Goal: Check status: Check status

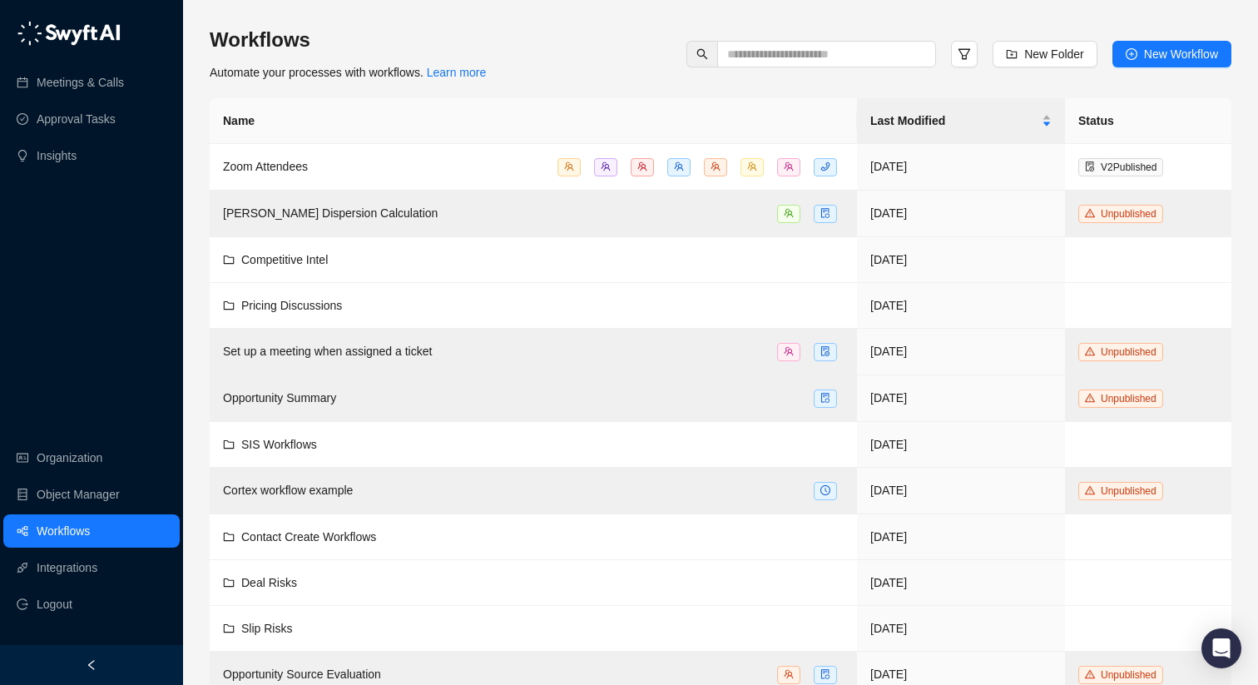
click at [657, 59] on div "Workflows Automate your processes with workflows. Learn more New Folder New Wor…" at bounding box center [721, 54] width 1022 height 55
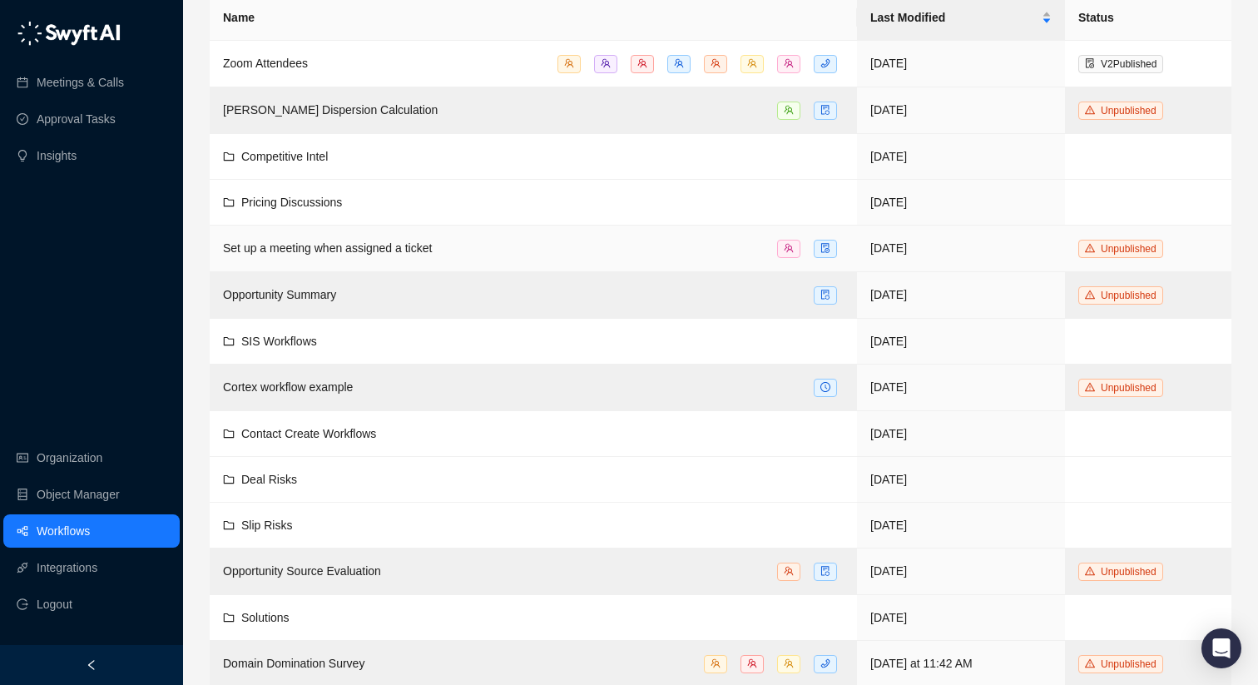
scroll to position [345, 0]
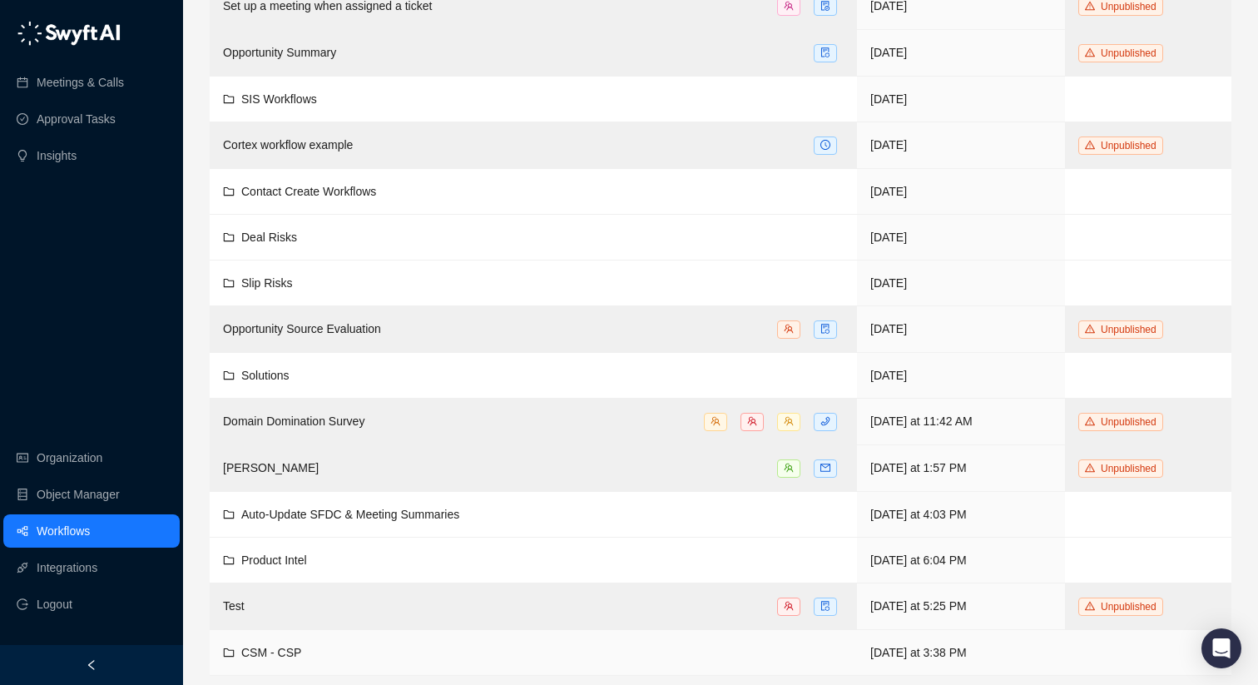
click at [688, 643] on div "CSM - CSP" at bounding box center [533, 652] width 621 height 18
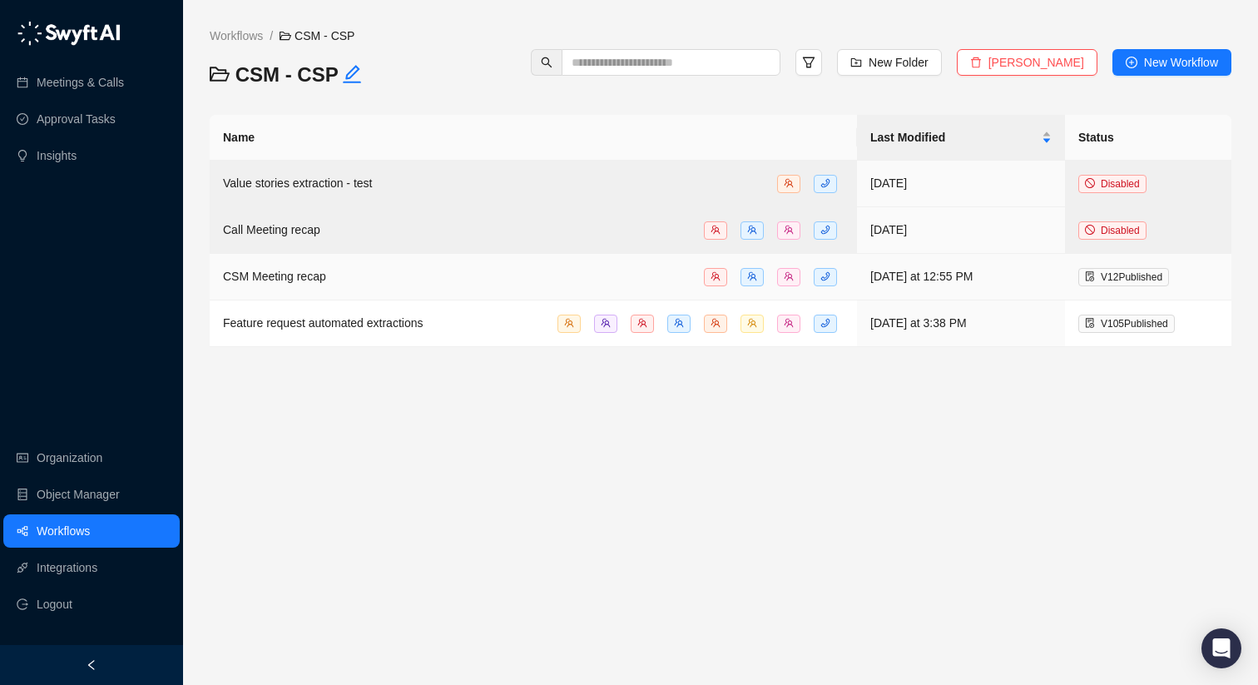
click at [583, 270] on div "CSM Meeting recap" at bounding box center [533, 276] width 621 height 19
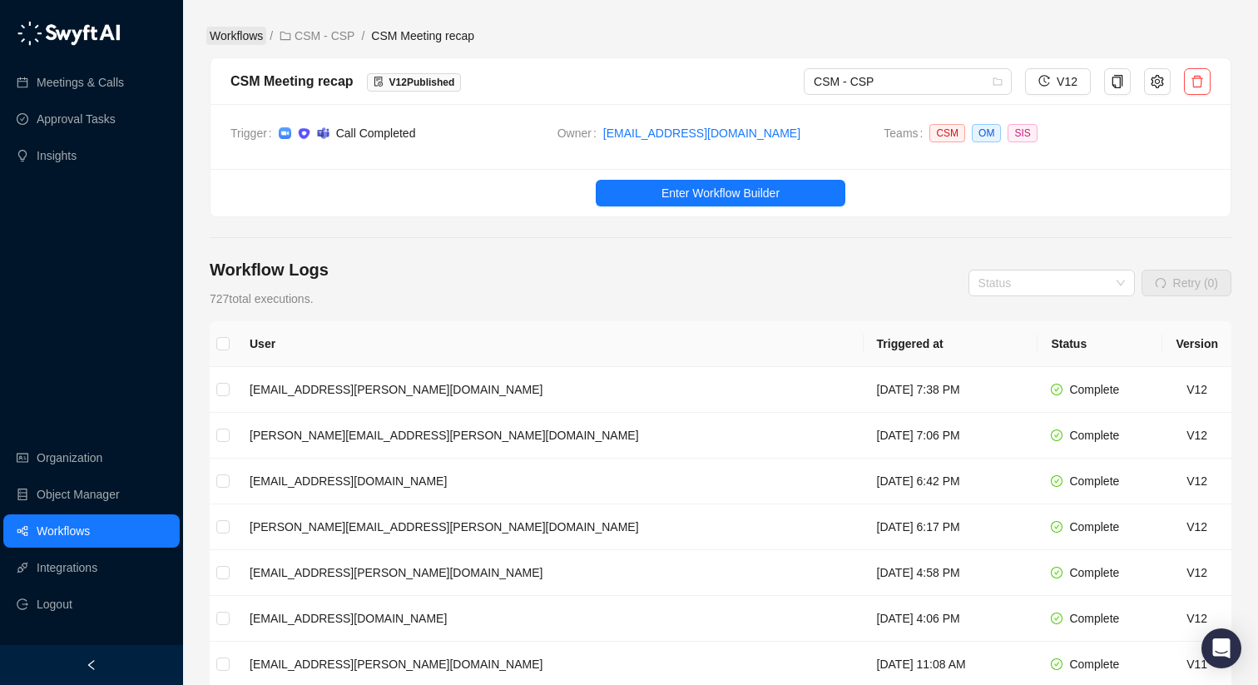
click at [265, 32] on link "Workflows" at bounding box center [236, 36] width 60 height 18
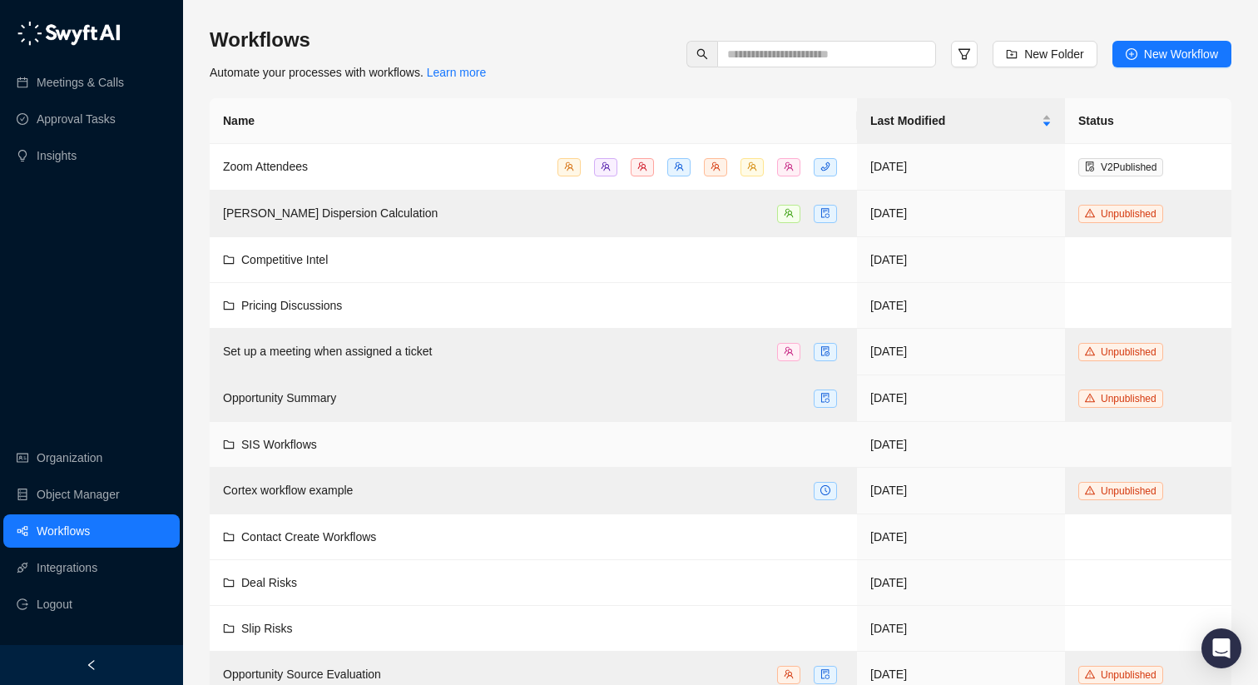
click at [288, 438] on span "SIS Workflows" at bounding box center [279, 444] width 76 height 13
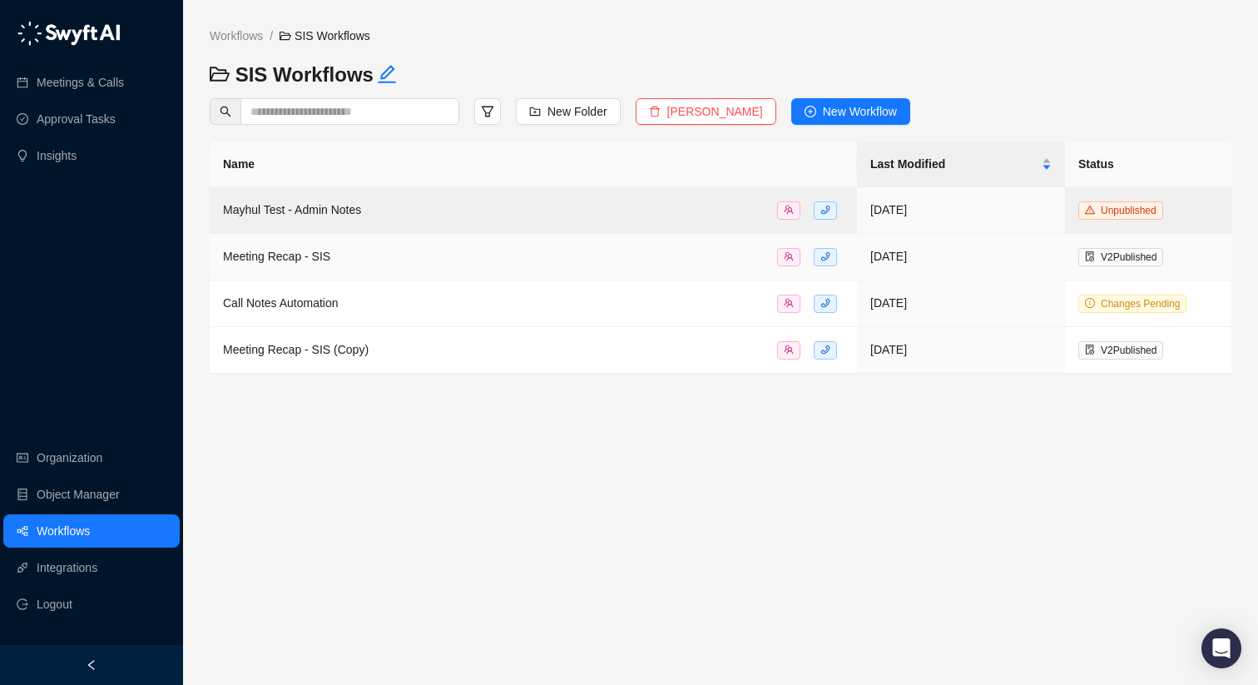
click at [330, 255] on span "Meeting Recap - SIS" at bounding box center [276, 256] width 107 height 13
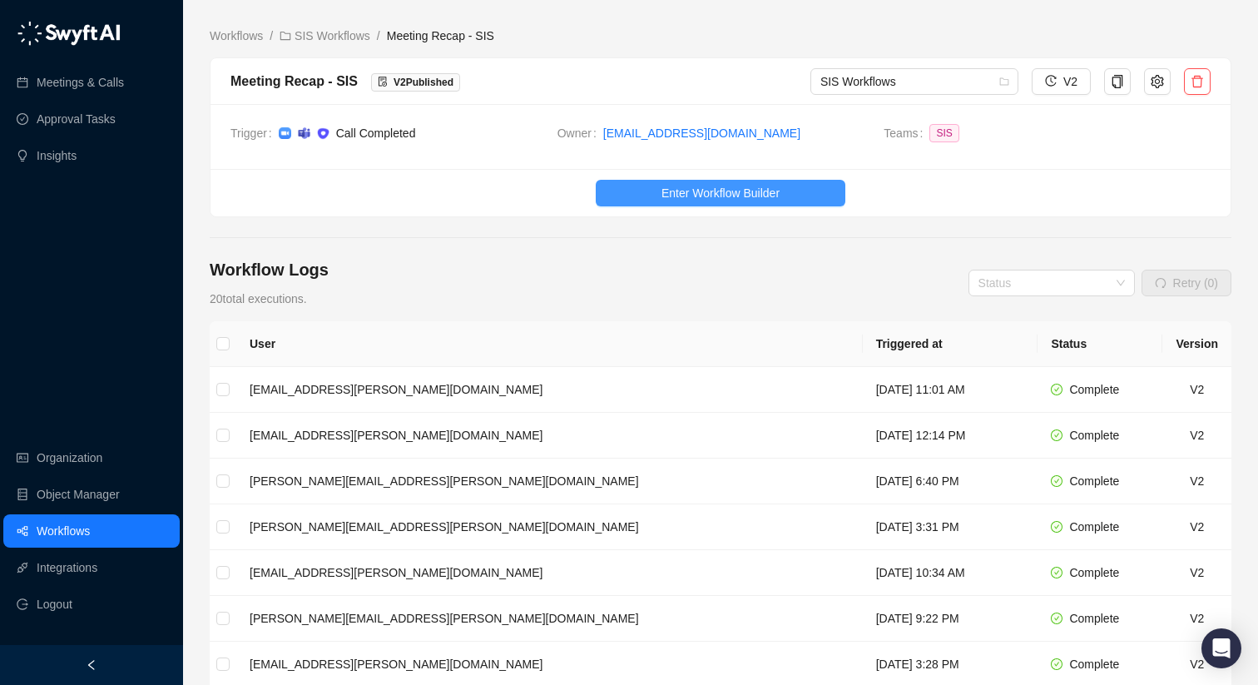
click at [619, 199] on button "Enter Workflow Builder" at bounding box center [721, 193] width 250 height 27
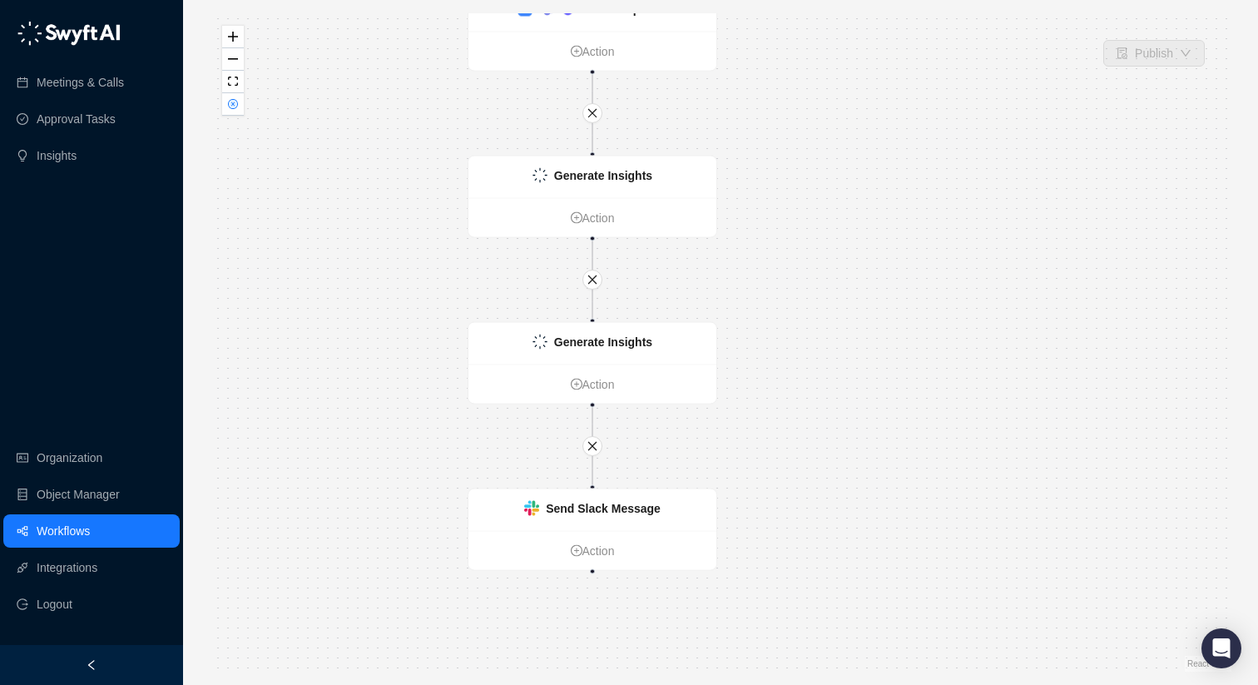
drag, startPoint x: 586, startPoint y: 244, endPoint x: 457, endPoint y: 178, distance: 144.8
click at [457, 179] on div "Call Completed Action Generate Insights Action Generate Insights Action Send Sl…" at bounding box center [721, 342] width 1022 height 658
click at [543, 178] on img at bounding box center [539, 173] width 15 height 15
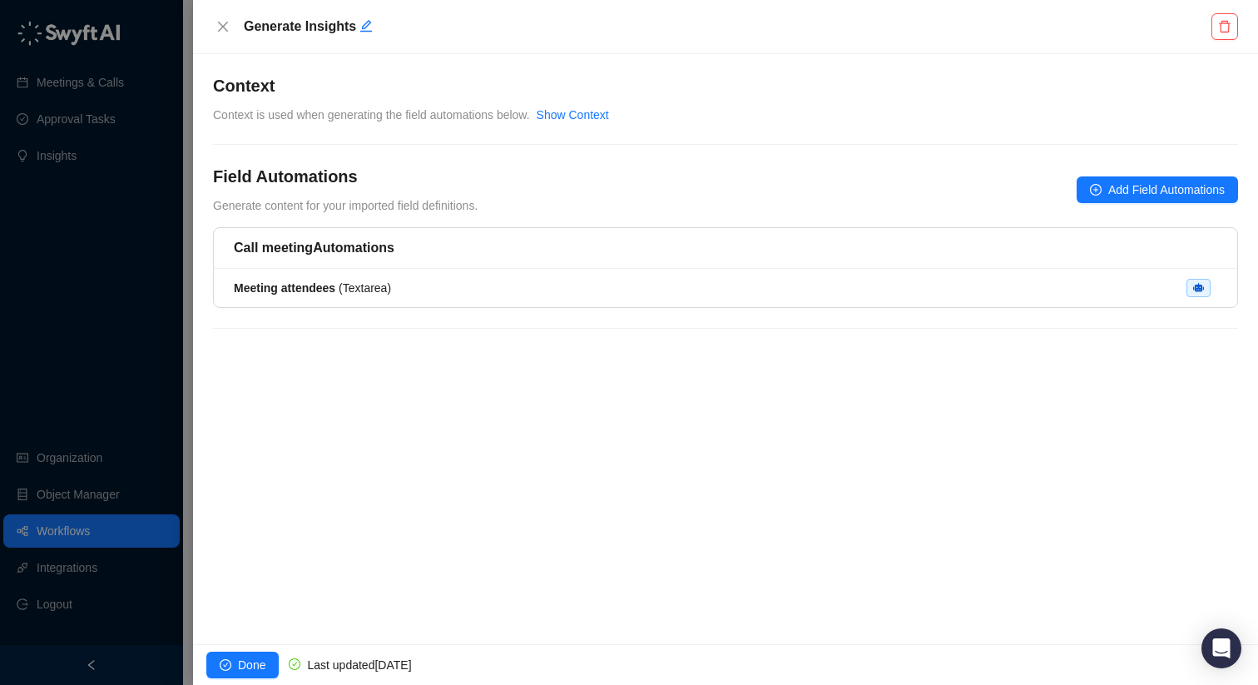
click at [537, 250] on h5 "Call meeting Automations" at bounding box center [726, 248] width 984 height 20
click at [525, 285] on div "Meeting attendees ( Textarea )" at bounding box center [726, 288] width 984 height 18
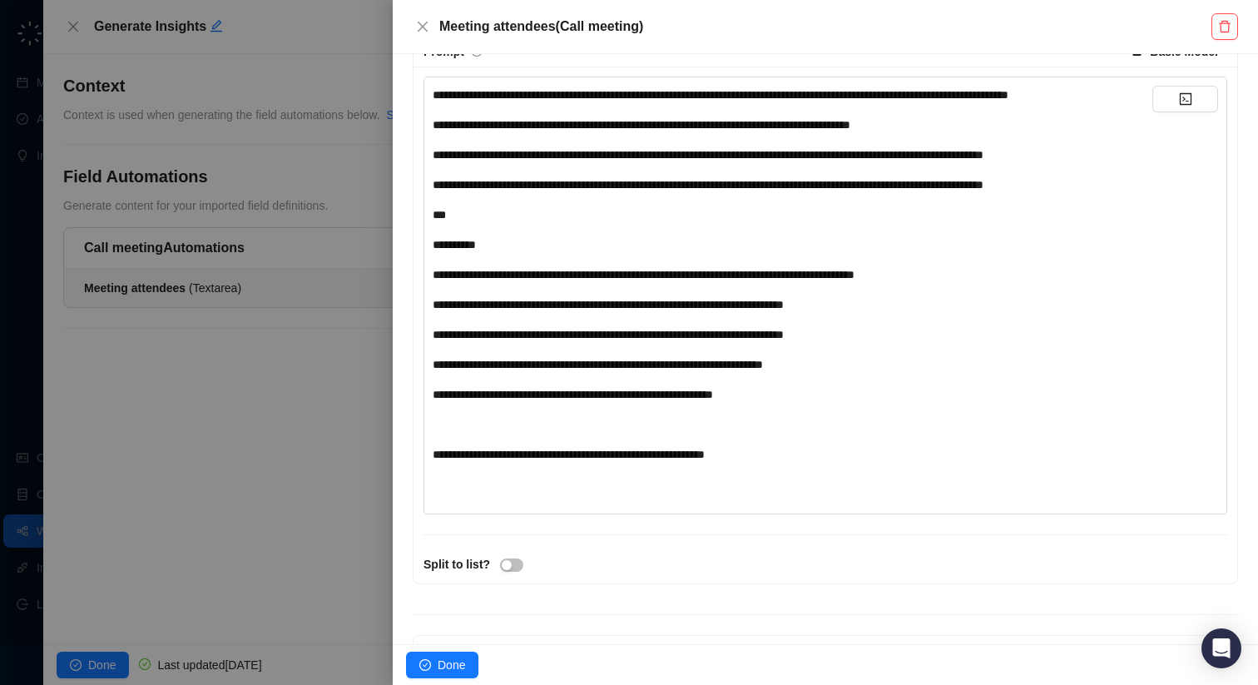
scroll to position [384, 0]
click at [342, 479] on div at bounding box center [629, 342] width 1258 height 685
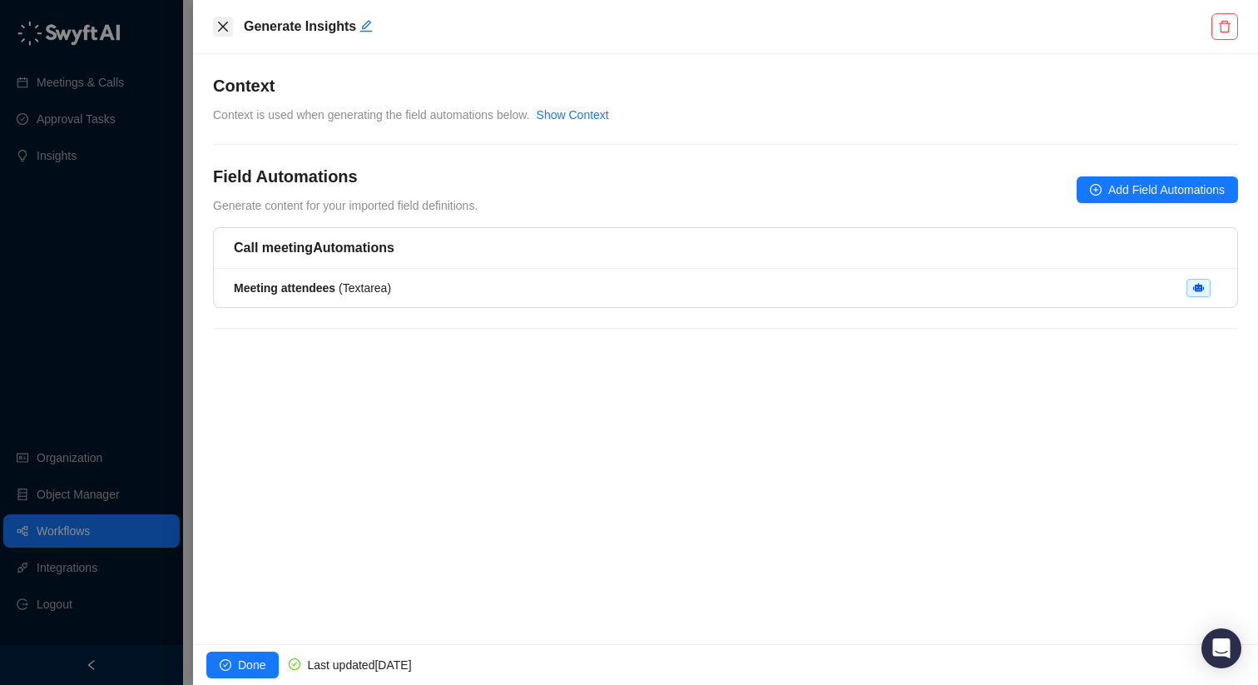
click at [215, 29] on button "Close" at bounding box center [223, 27] width 20 height 20
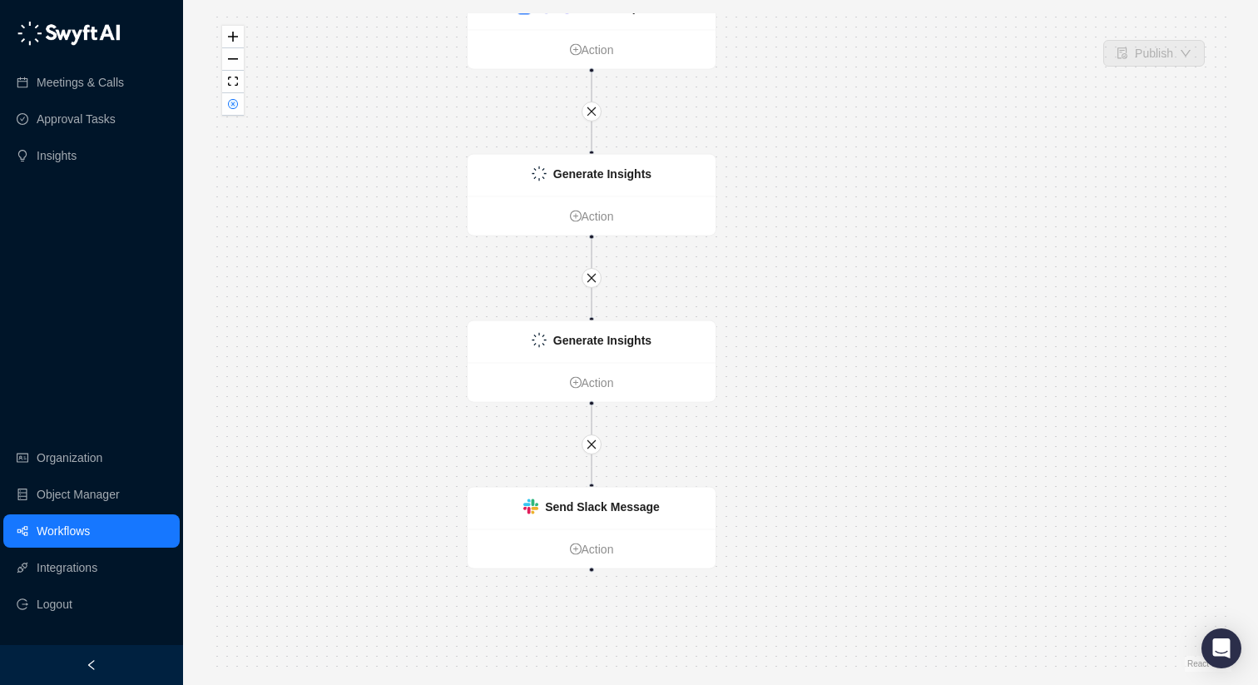
drag, startPoint x: 424, startPoint y: 270, endPoint x: 400, endPoint y: 289, distance: 30.2
click at [400, 289] on div "Call Completed Action Generate Insights Action Generate Insights Action Send Sl…" at bounding box center [721, 342] width 1022 height 658
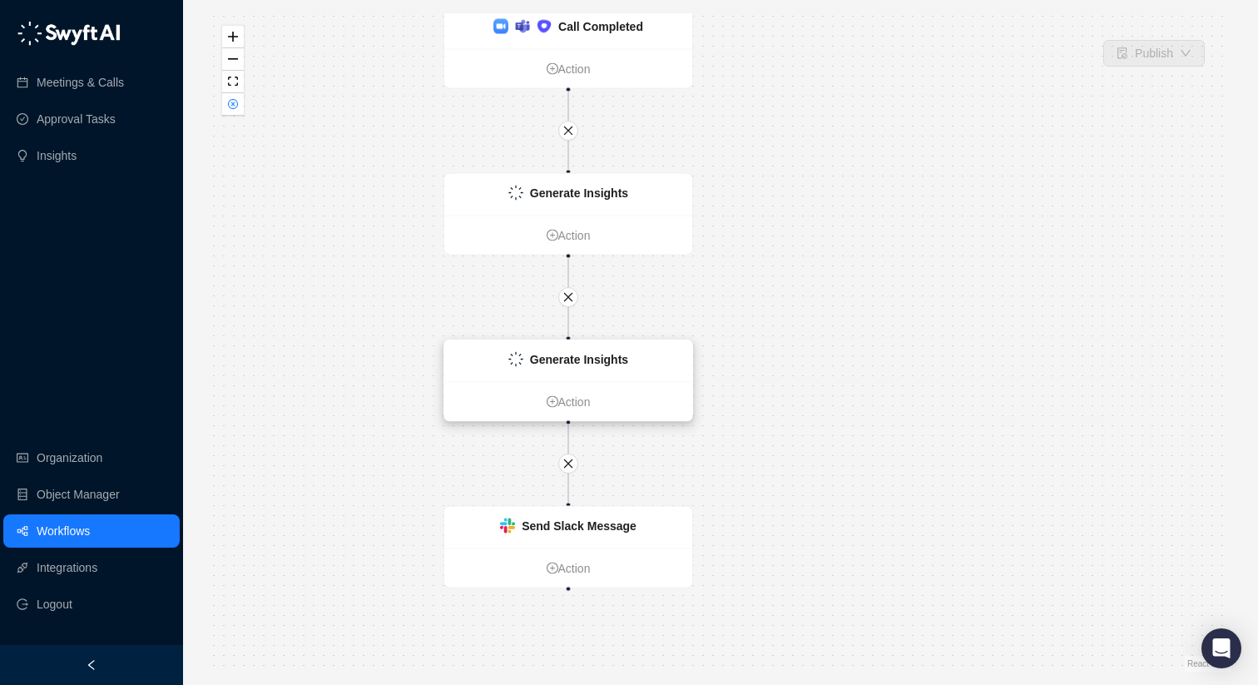
click at [464, 379] on div "Generate Insights" at bounding box center [568, 361] width 248 height 42
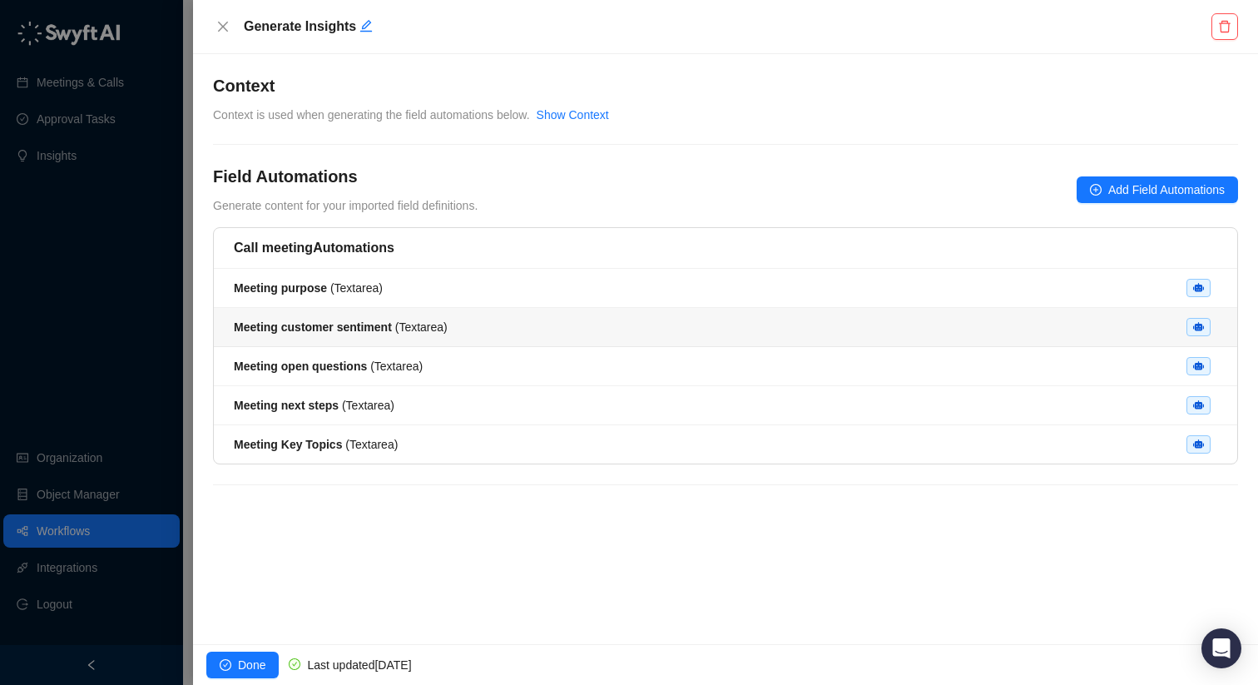
click at [474, 324] on div "Meeting customer sentiment ( Textarea )" at bounding box center [726, 327] width 984 height 18
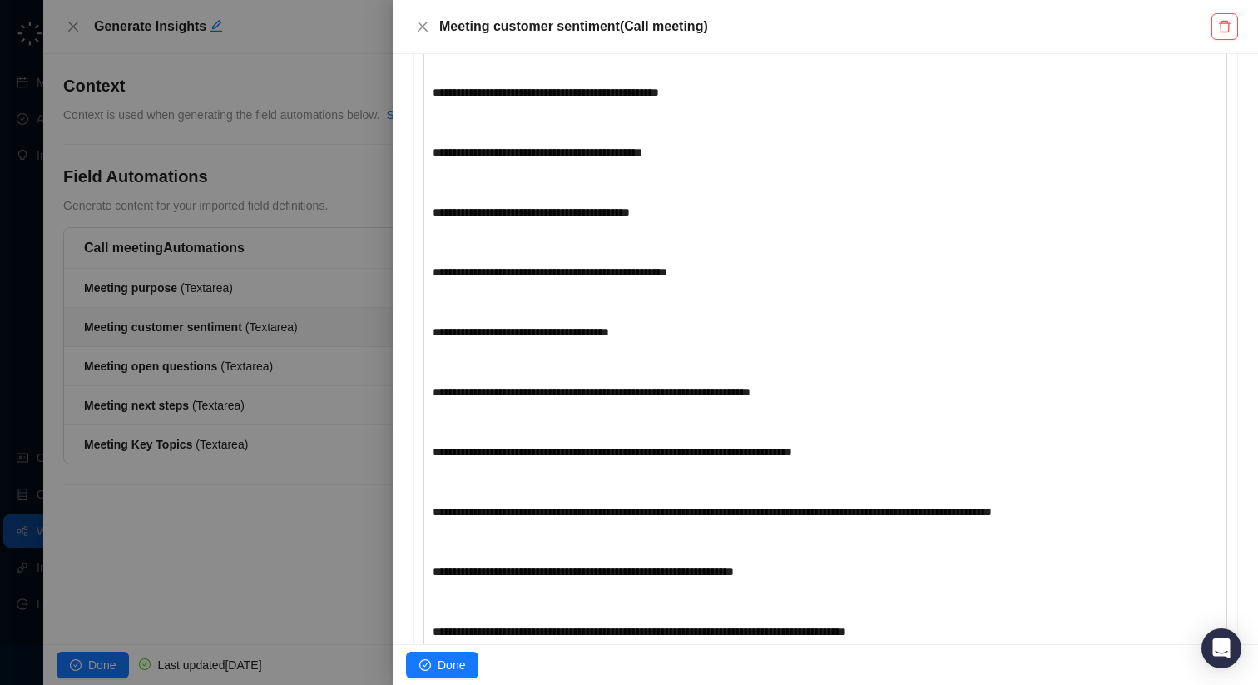
scroll to position [1068, 0]
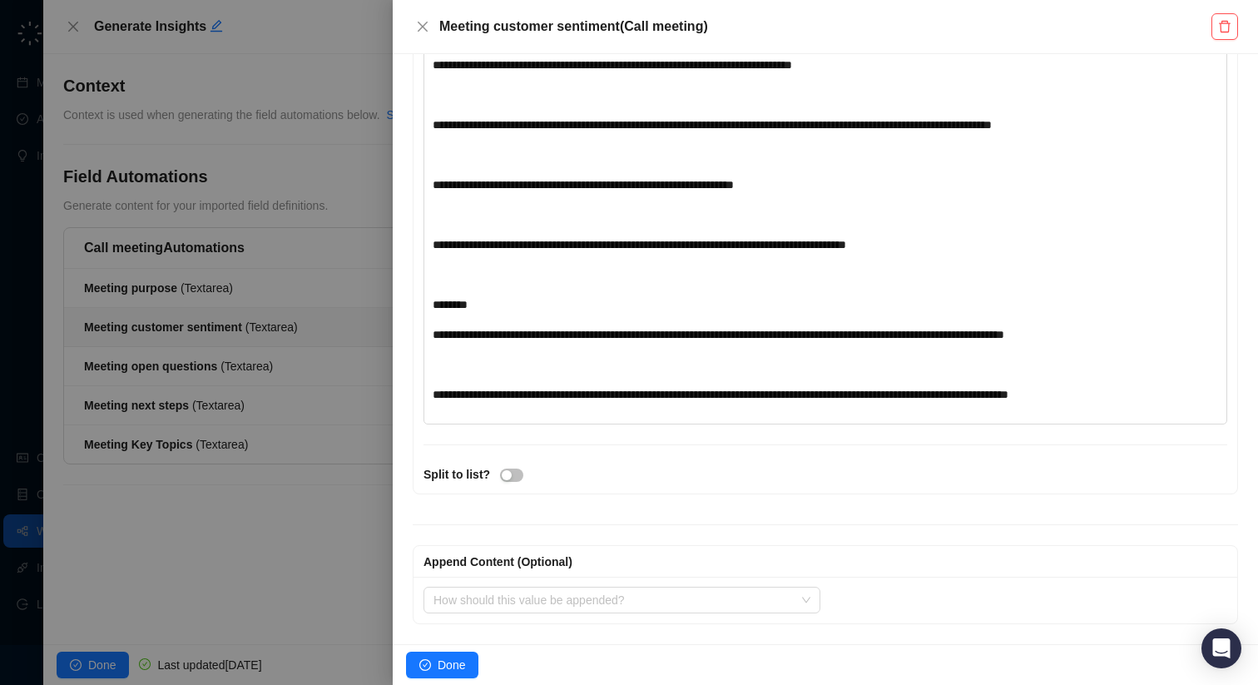
click at [71, 18] on div at bounding box center [629, 342] width 1258 height 685
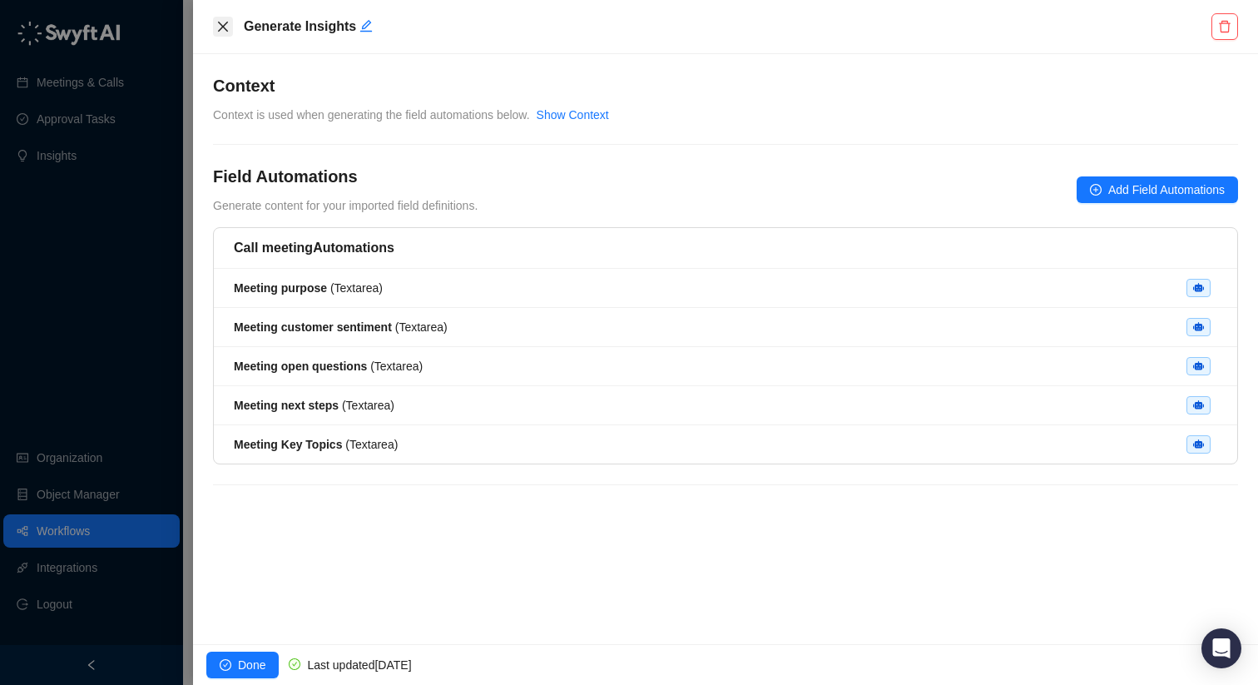
click at [220, 33] on button "Close" at bounding box center [223, 27] width 20 height 20
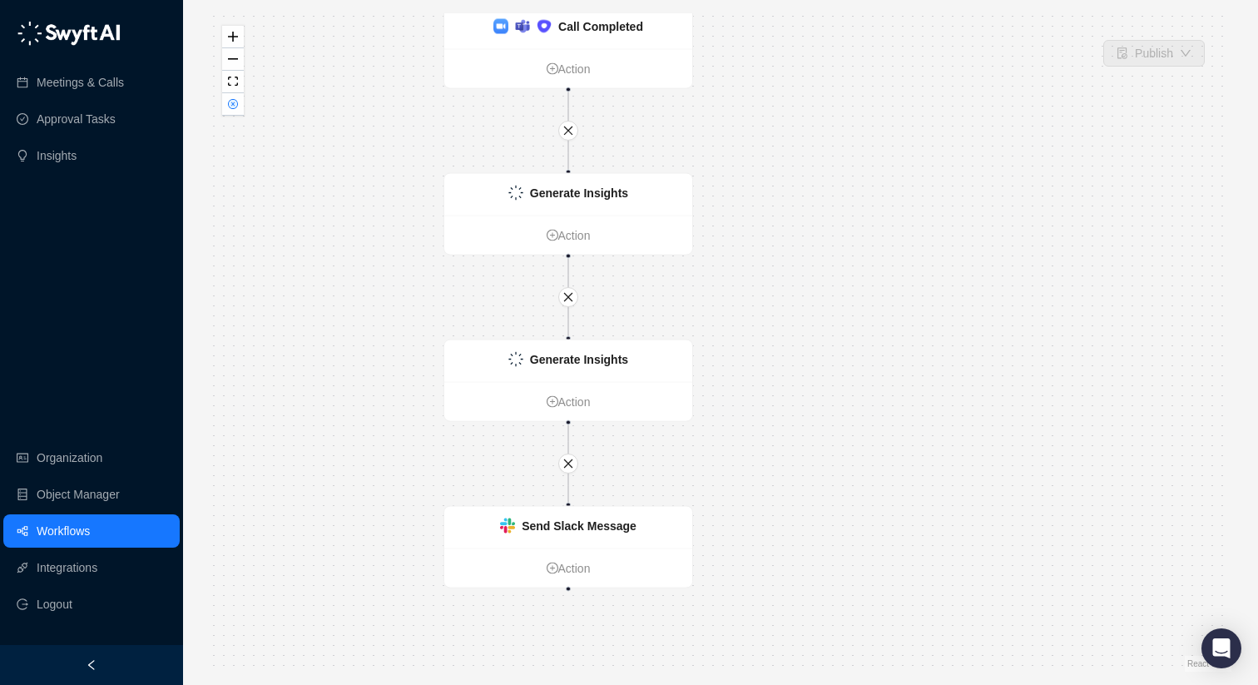
click at [364, 253] on div "Call Completed Action Generate Insights Action Generate Insights Action Send Sl…" at bounding box center [721, 342] width 1022 height 658
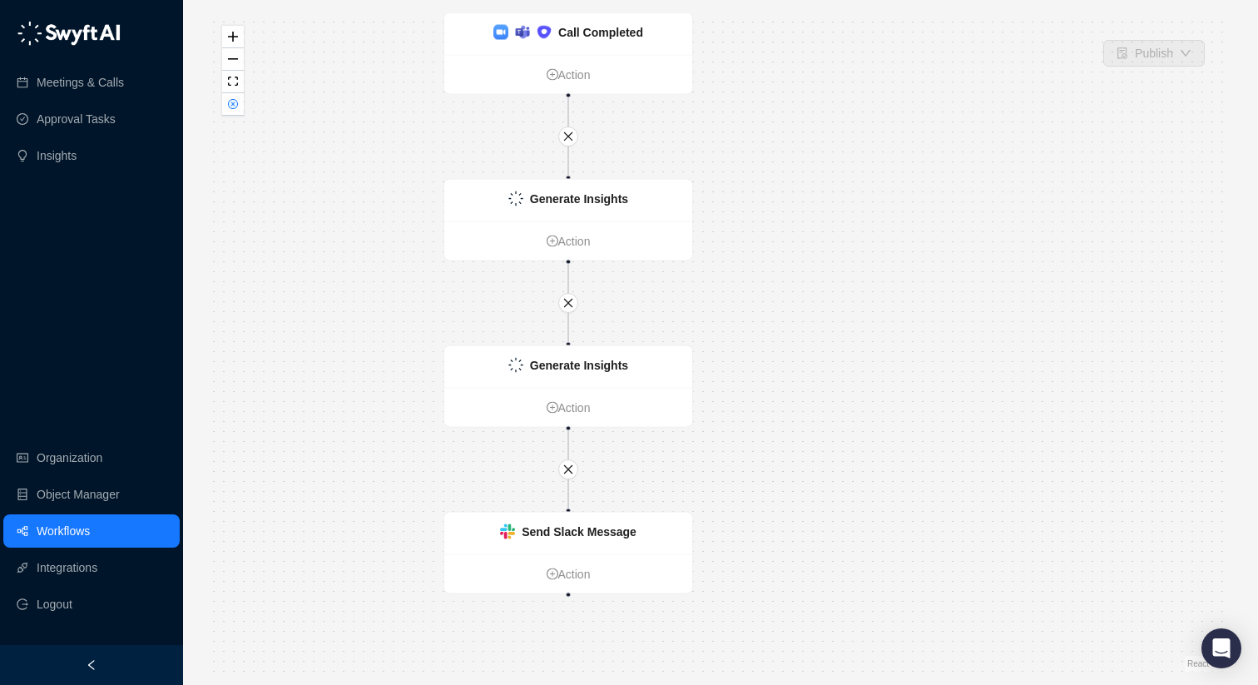
drag, startPoint x: 364, startPoint y: 253, endPoint x: 409, endPoint y: 404, distance: 157.4
click at [409, 404] on div "Call Completed Action Generate Insights Action Generate Insights Action Send Sl…" at bounding box center [721, 342] width 1022 height 658
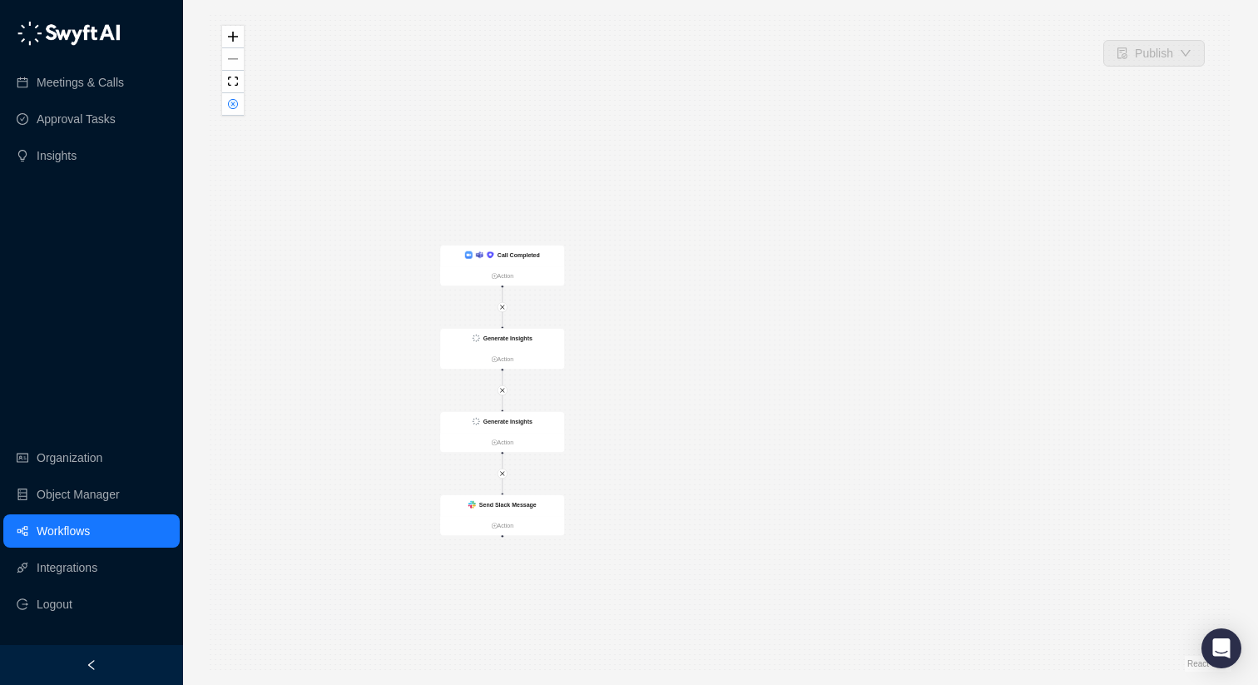
click at [90, 521] on link "Workflows" at bounding box center [63, 530] width 53 height 33
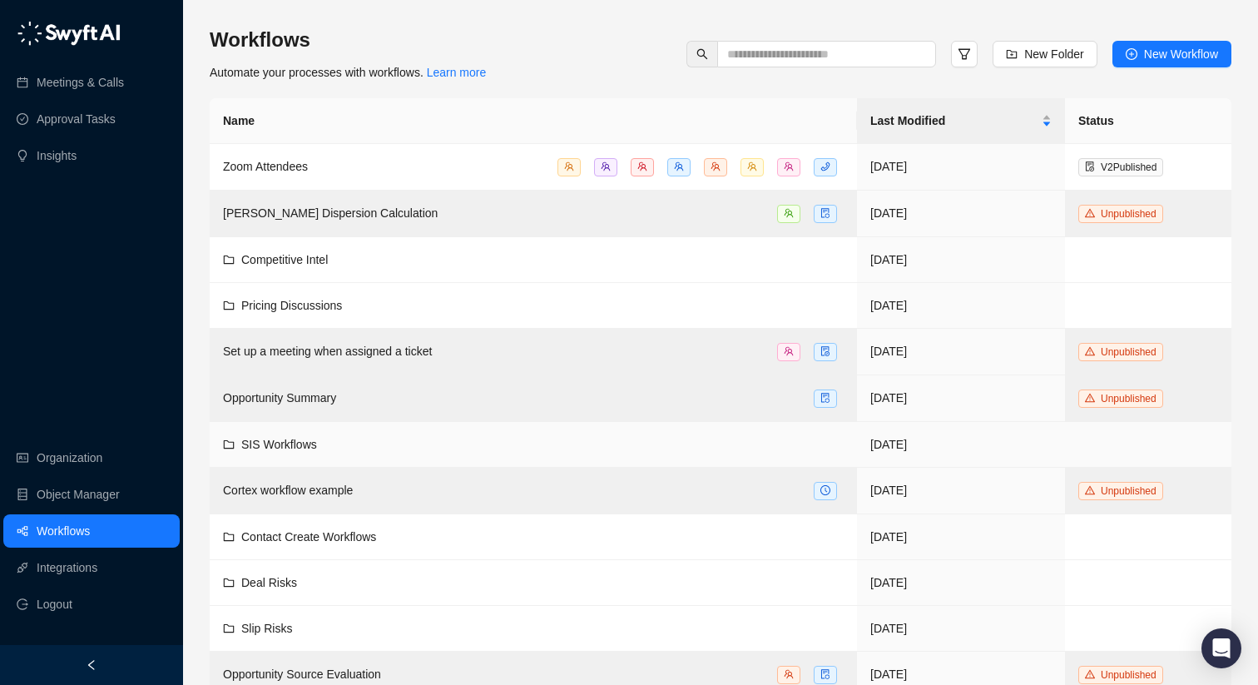
click at [285, 438] on span "SIS Workflows" at bounding box center [279, 444] width 76 height 13
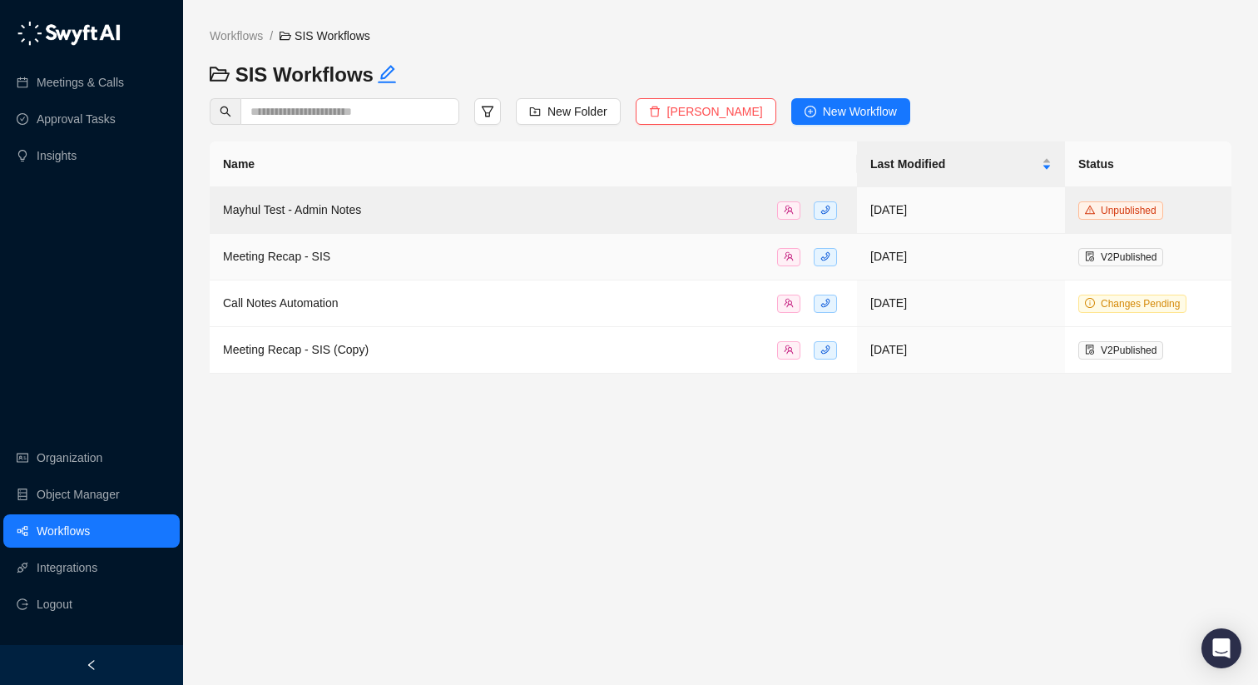
click at [302, 255] on span "Meeting Recap - SIS" at bounding box center [276, 256] width 107 height 13
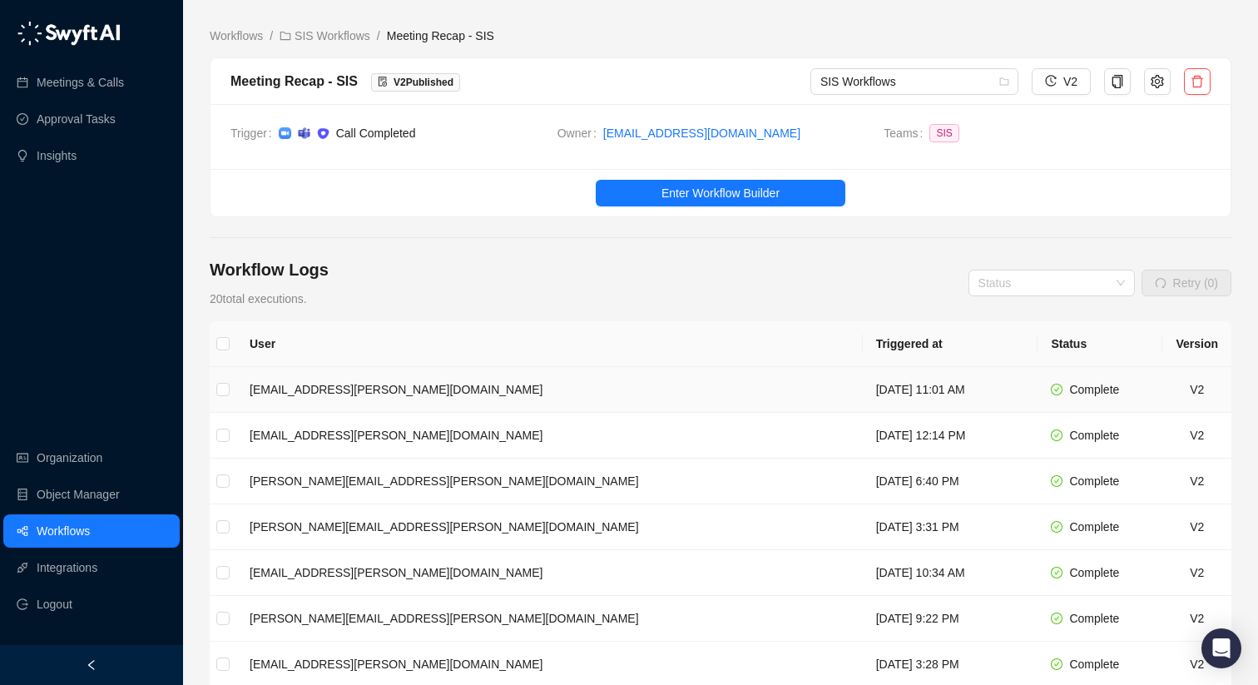
click at [365, 382] on td "[EMAIL_ADDRESS][PERSON_NAME][DOMAIN_NAME]" at bounding box center [549, 390] width 627 height 46
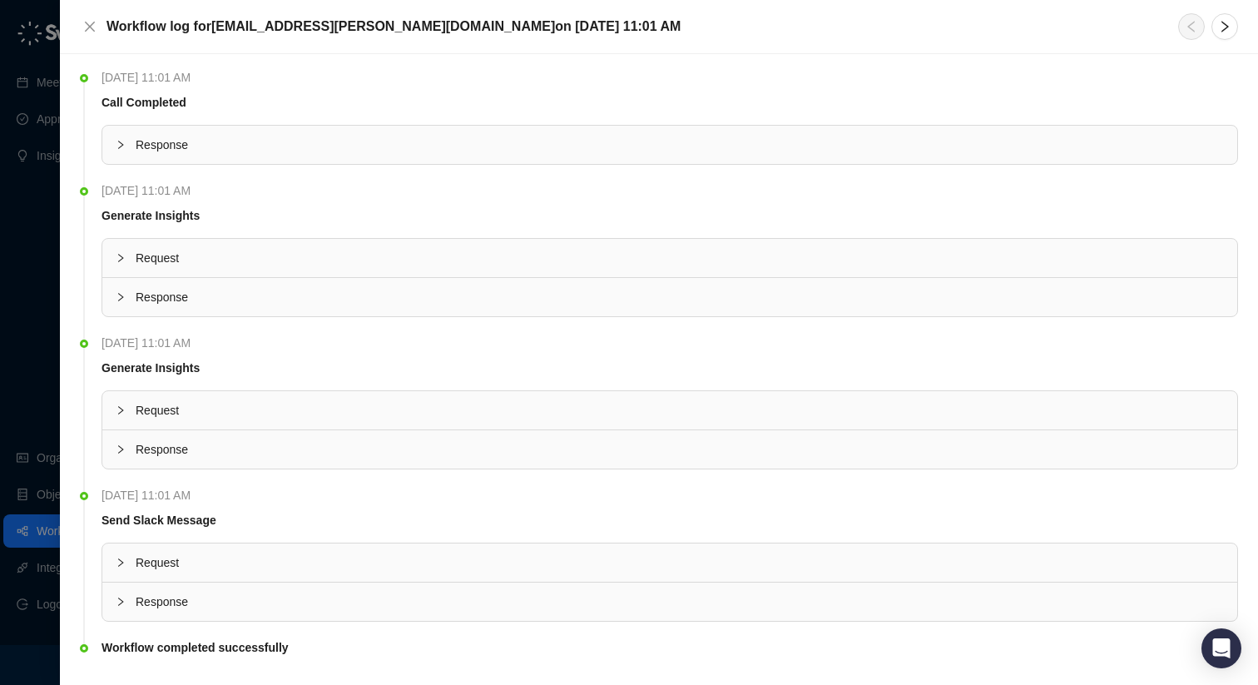
scroll to position [36, 0]
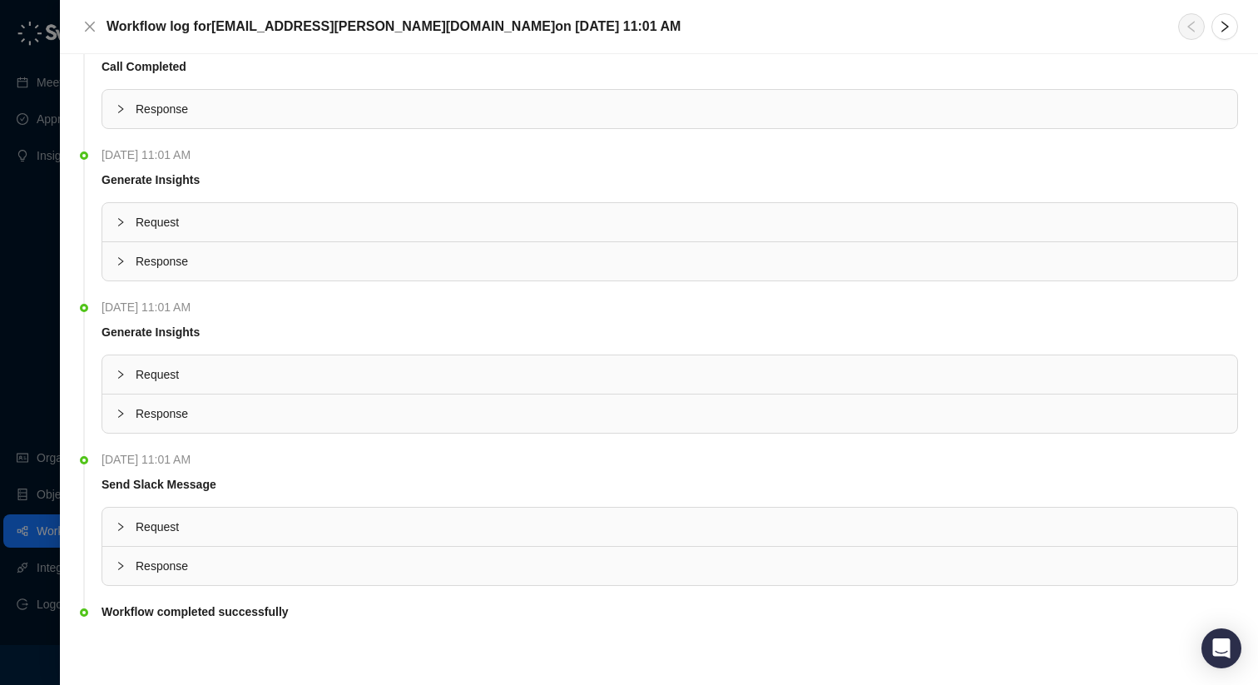
click at [267, 518] on span "Request" at bounding box center [680, 527] width 1089 height 18
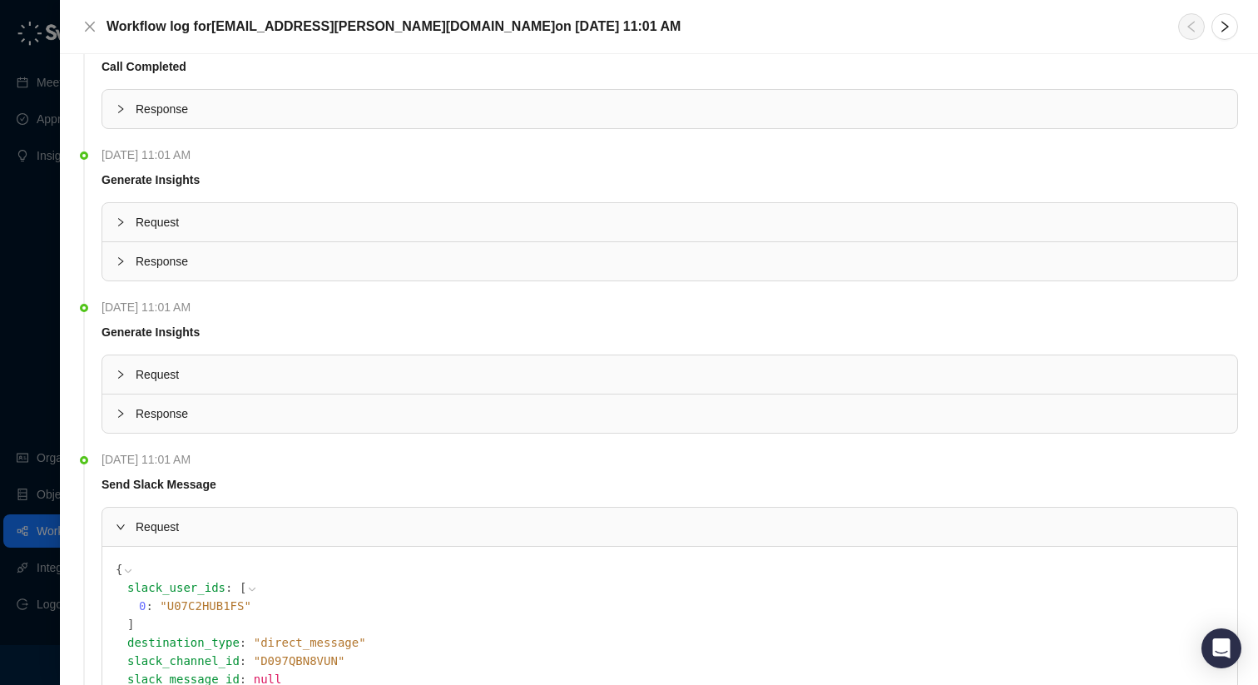
scroll to position [228, 0]
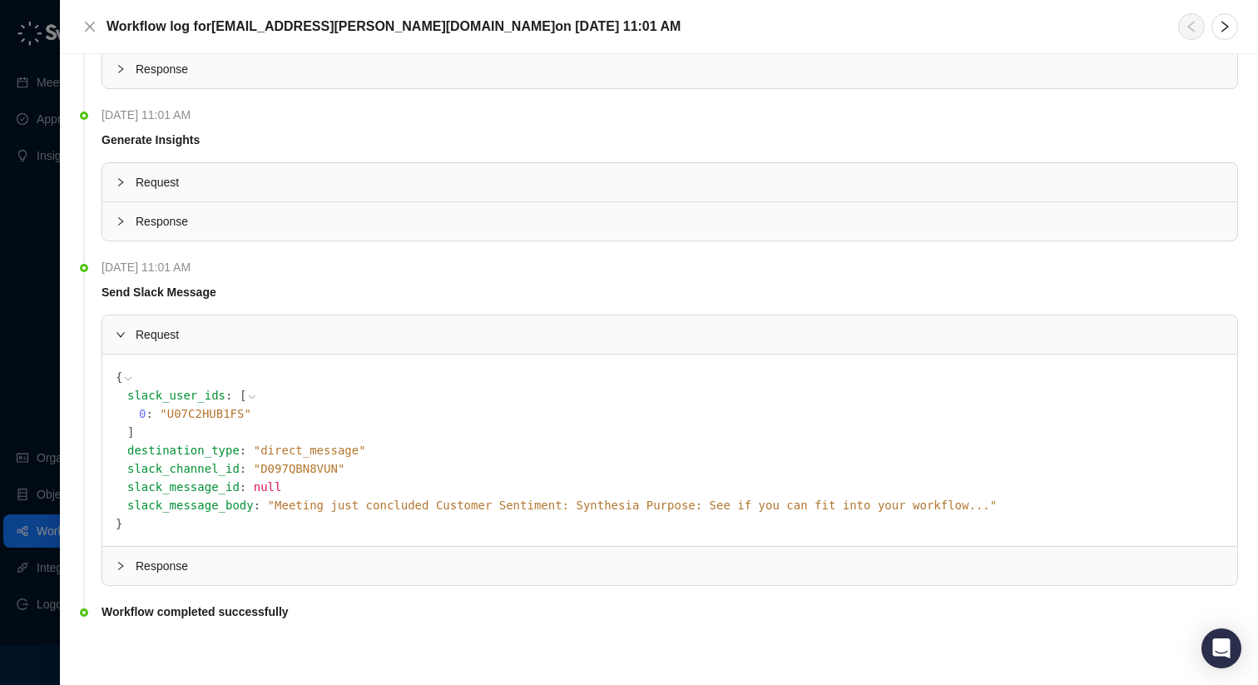
click at [270, 505] on span "" Meeting just concluded Customer Sentiment: Synthesia Purpose: See if you can …" at bounding box center [633, 504] width 730 height 13
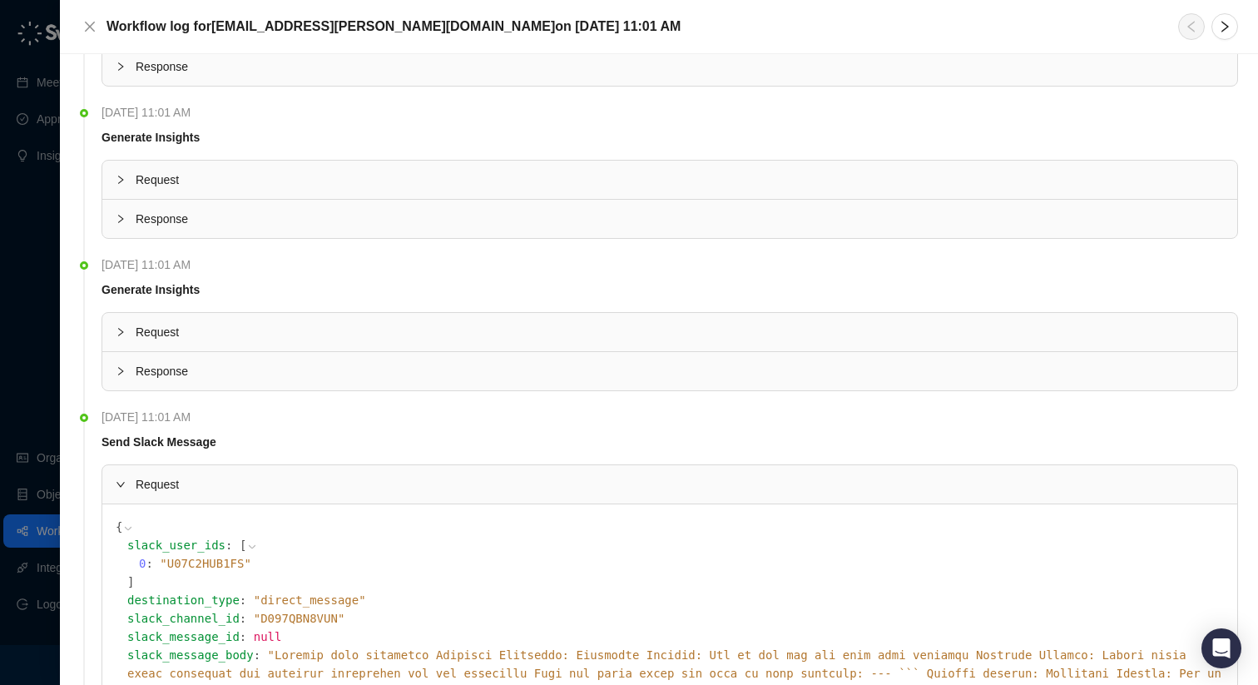
scroll to position [0, 0]
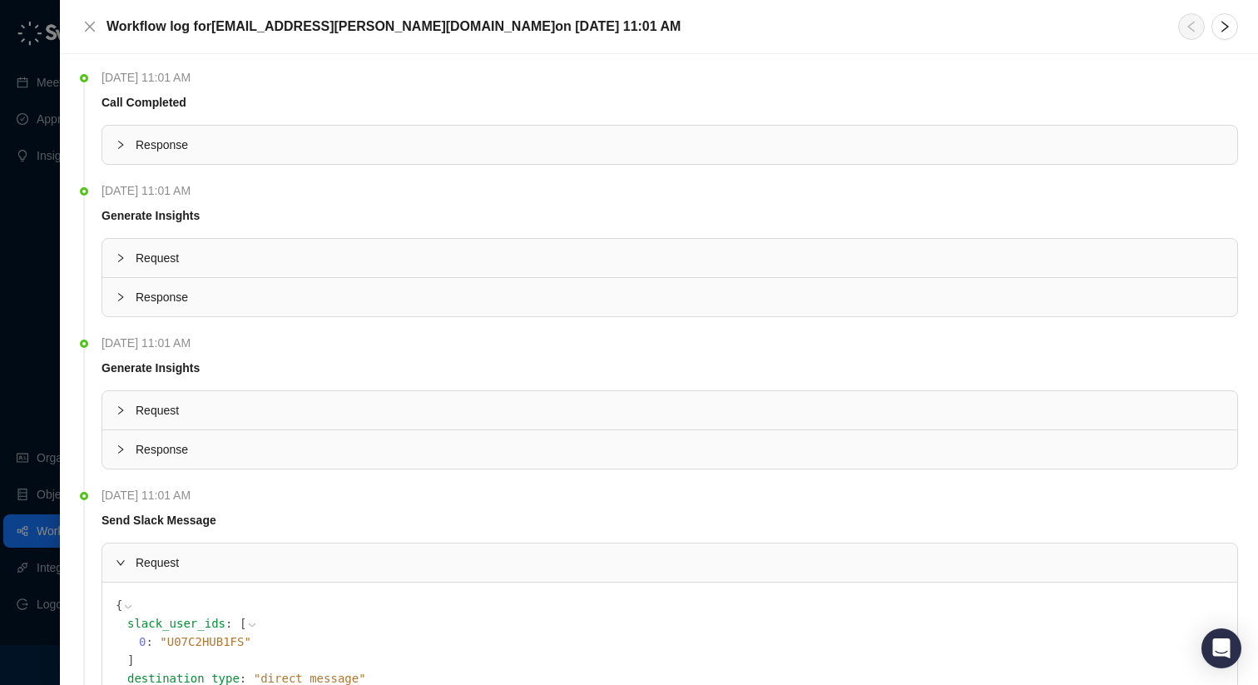
click at [236, 165] on li "[DATE] 11:01 AM Call Completed Response" at bounding box center [659, 130] width 1158 height 113
click at [232, 158] on div "Response" at bounding box center [669, 145] width 1135 height 38
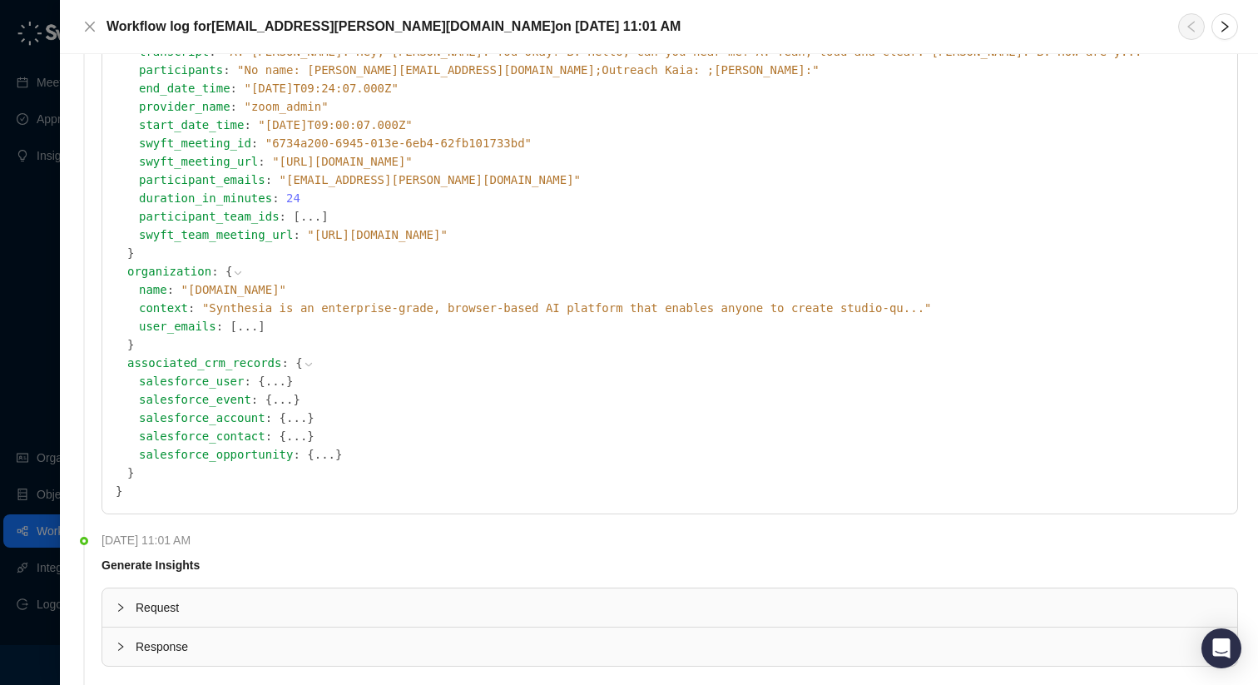
scroll to position [548, 0]
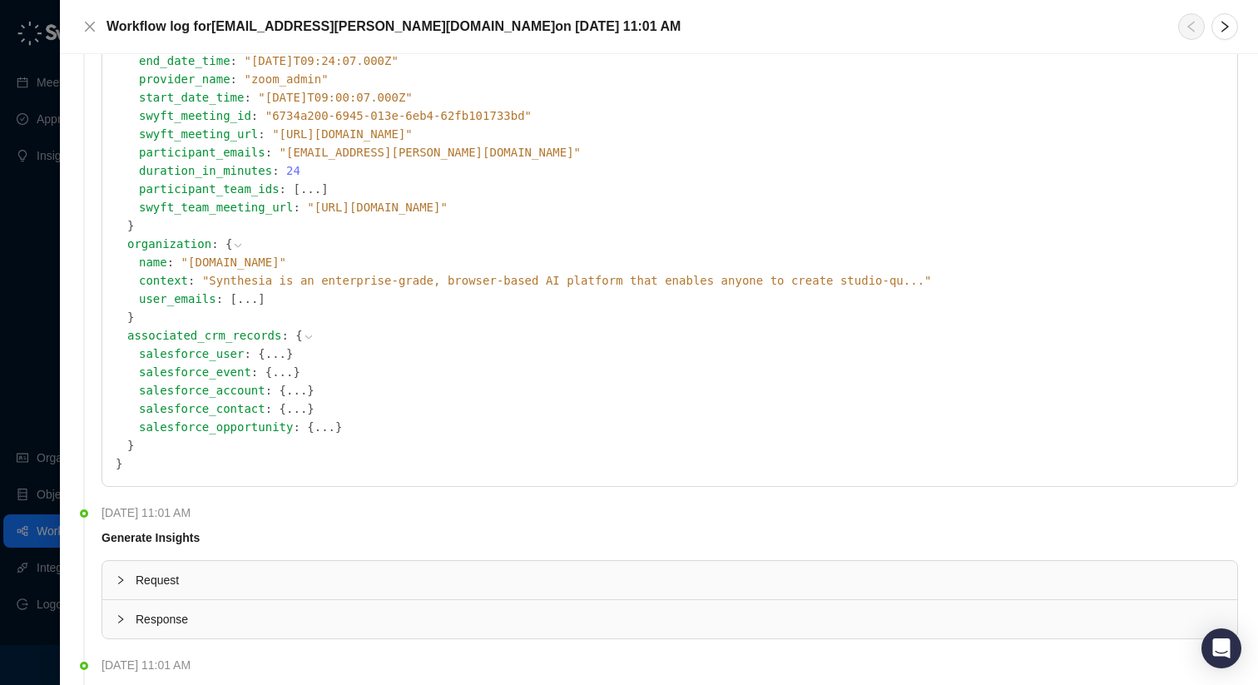
click at [129, 449] on span "}" at bounding box center [130, 445] width 7 height 13
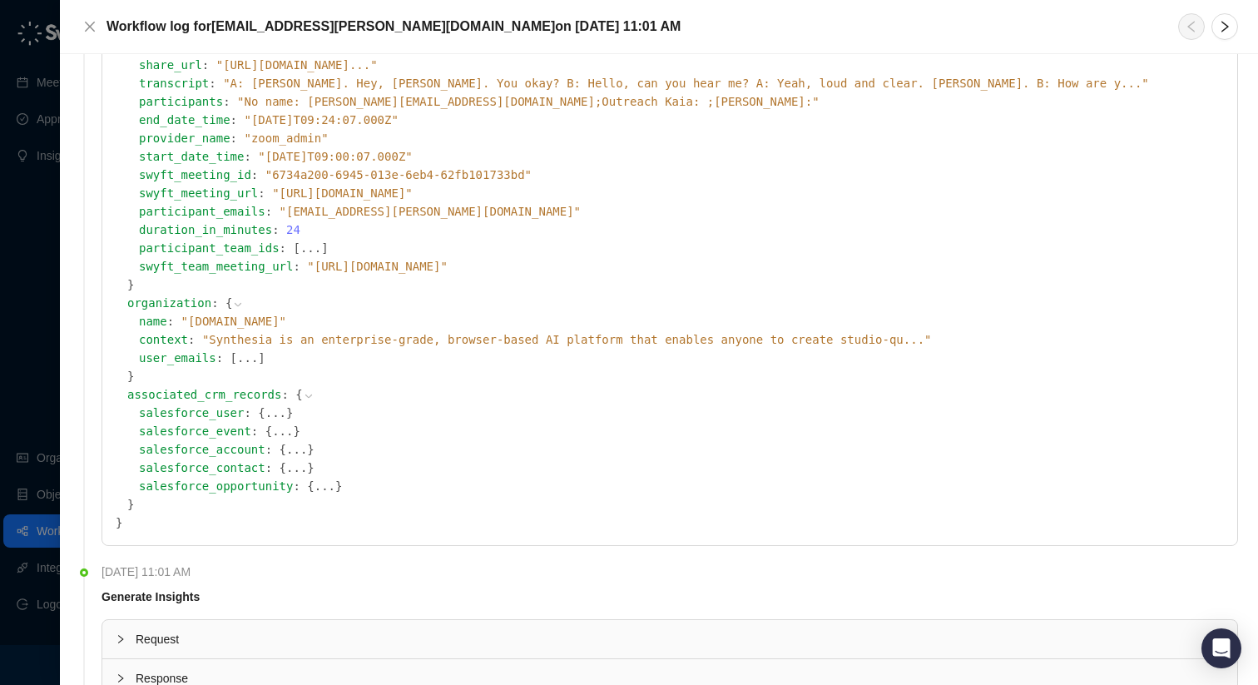
scroll to position [471, 0]
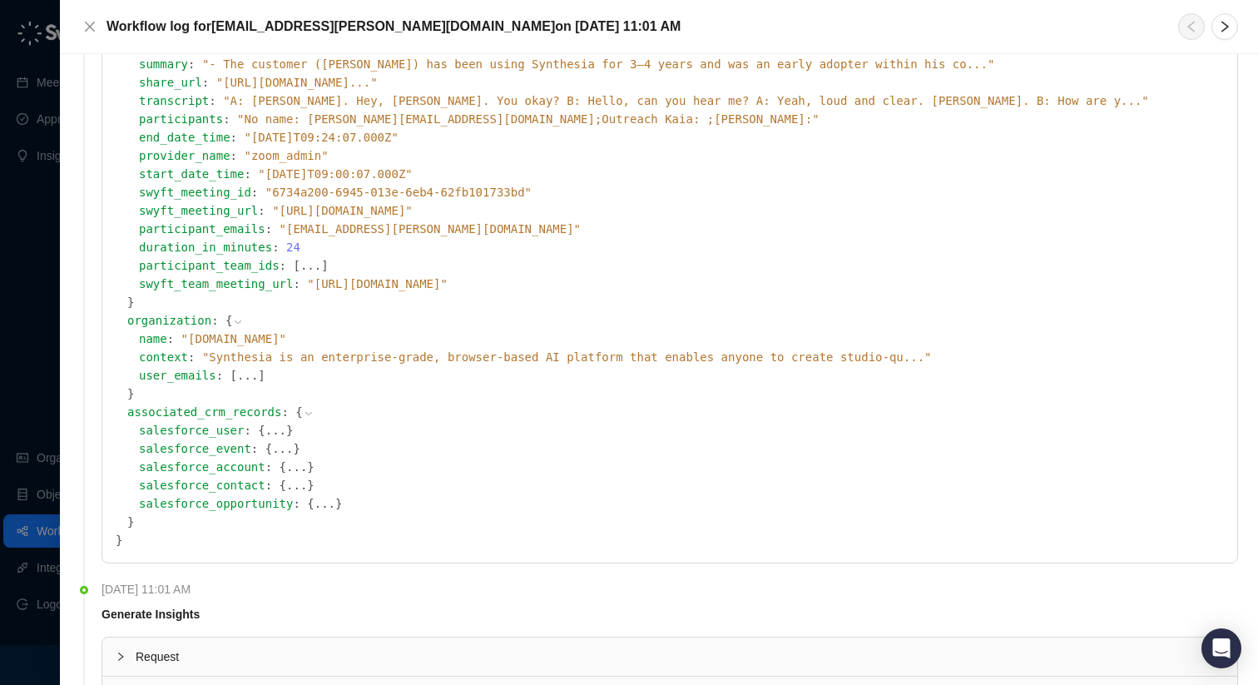
click at [231, 370] on span "[" at bounding box center [234, 375] width 7 height 13
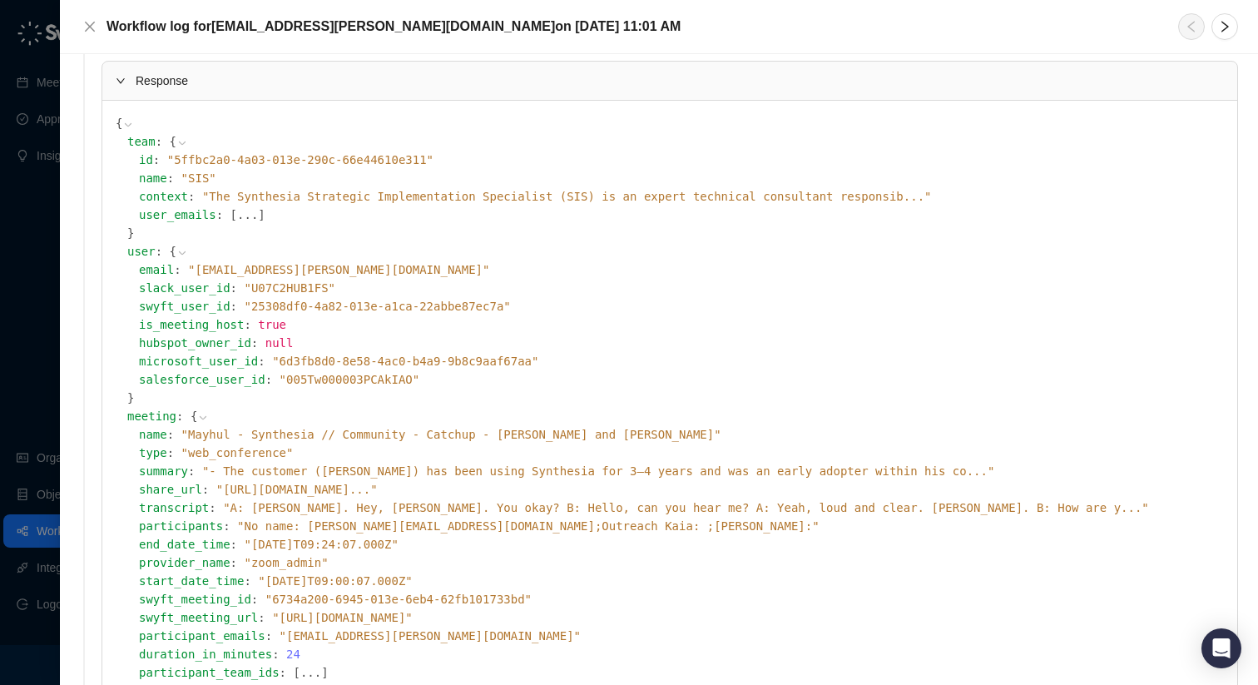
scroll to position [65, 0]
click at [237, 518] on span "" No name: [PERSON_NAME][EMAIL_ADDRESS][DOMAIN_NAME];[PERSON_NAME]: ;[PERSON_NA…" at bounding box center [528, 524] width 583 height 13
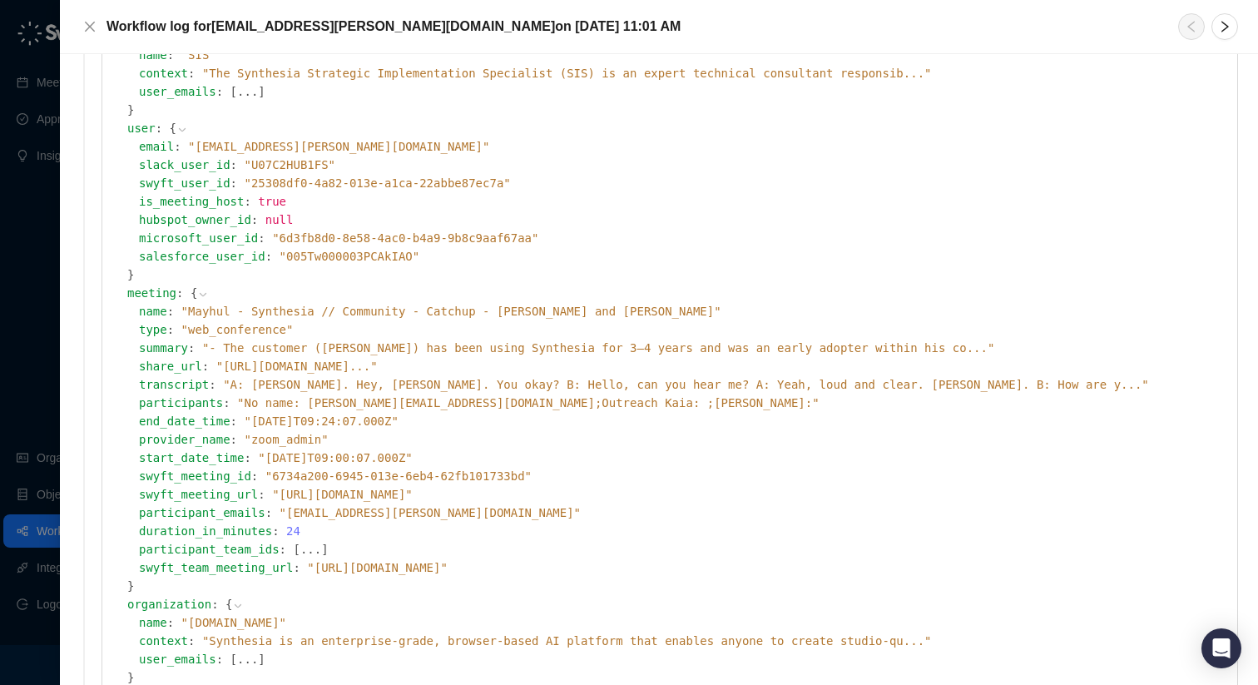
scroll to position [205, 0]
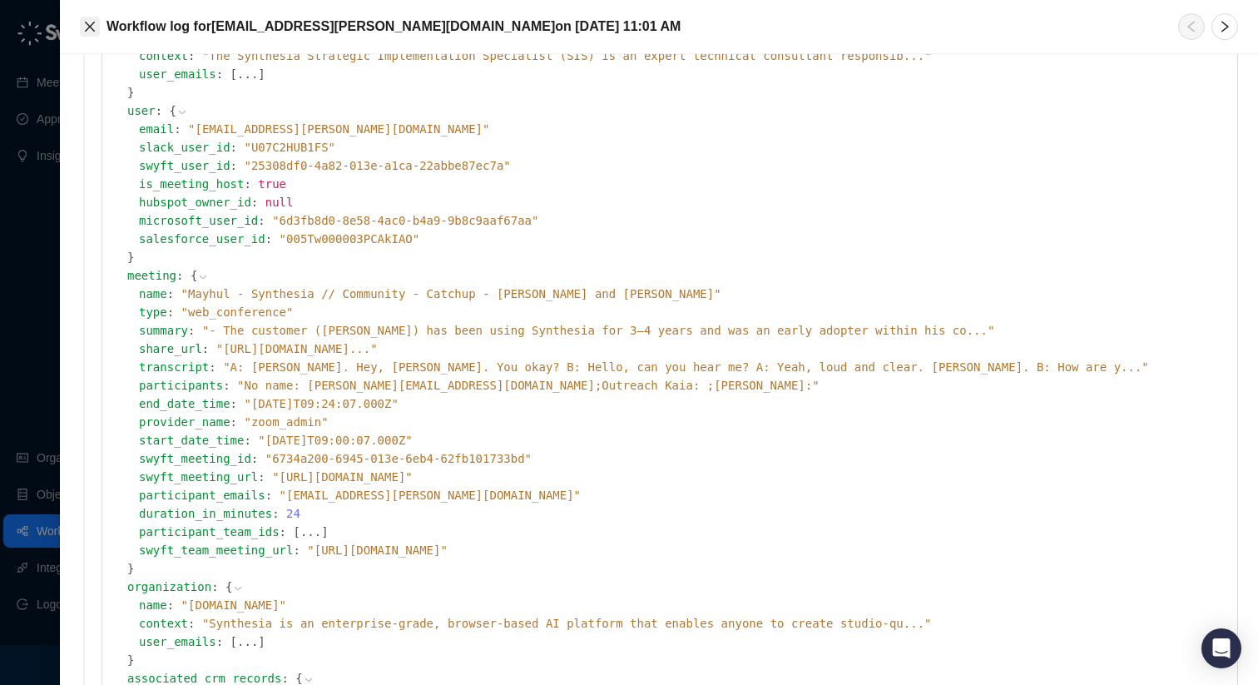
click at [95, 29] on icon "close" at bounding box center [89, 26] width 13 height 13
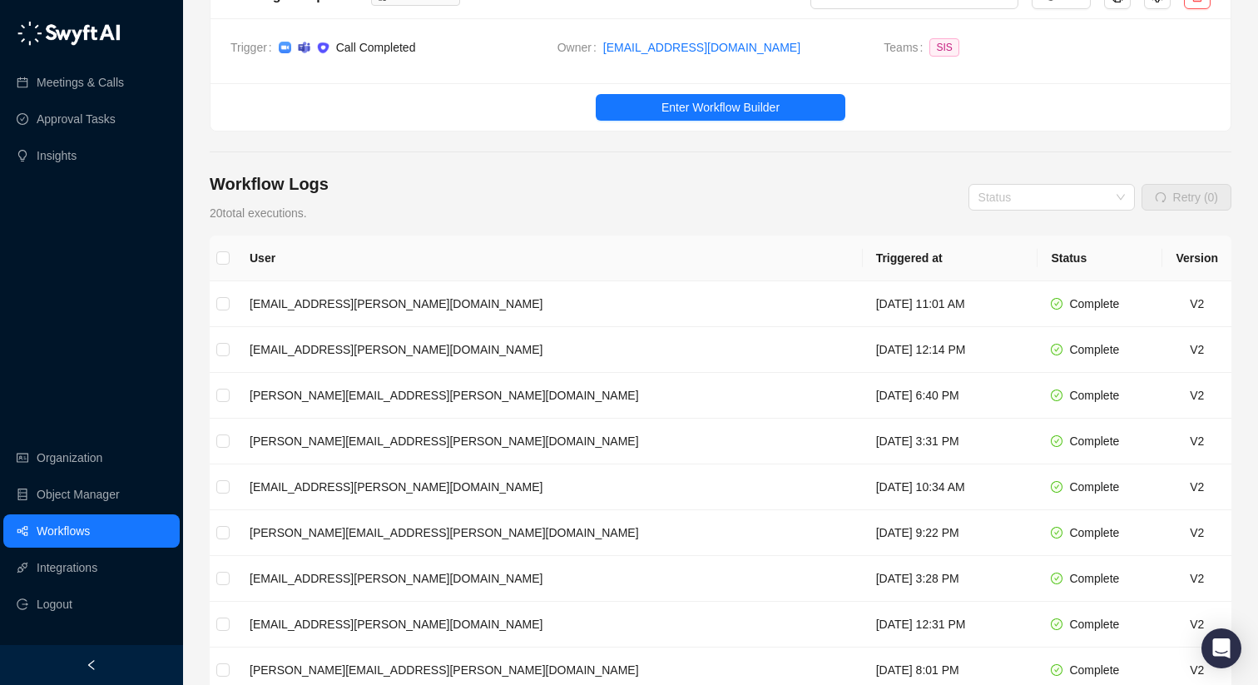
scroll to position [94, 0]
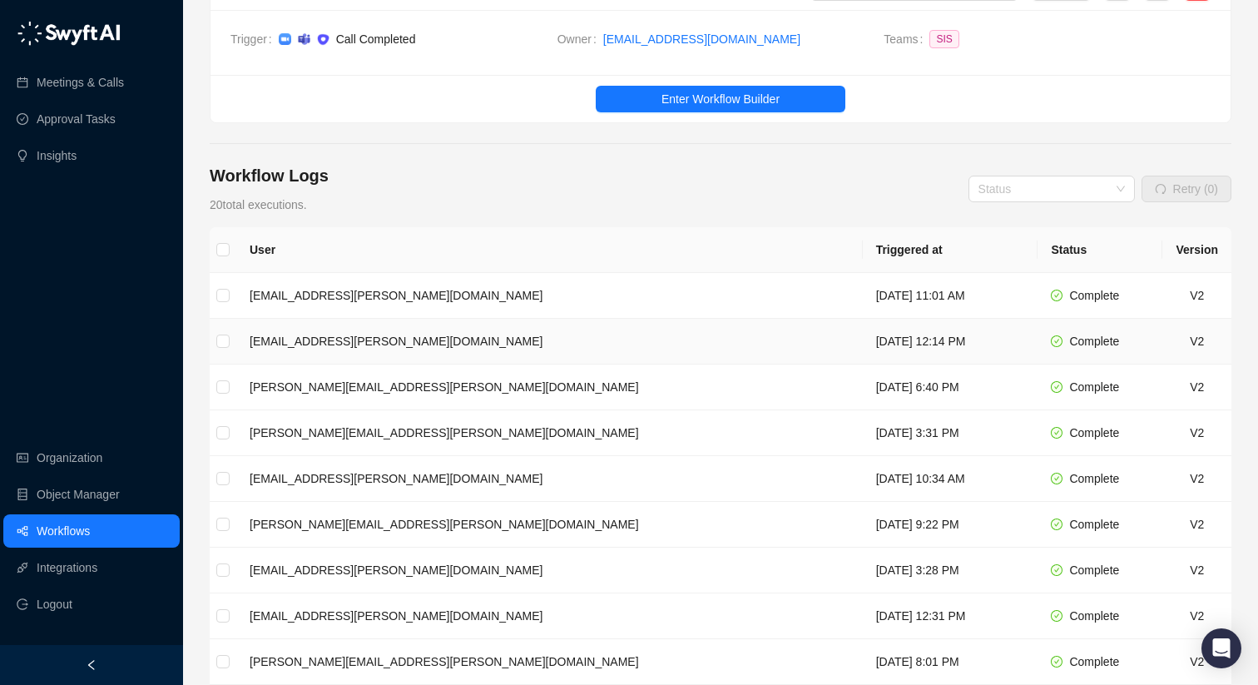
click at [363, 339] on td "[EMAIL_ADDRESS][PERSON_NAME][DOMAIN_NAME]" at bounding box center [549, 342] width 627 height 46
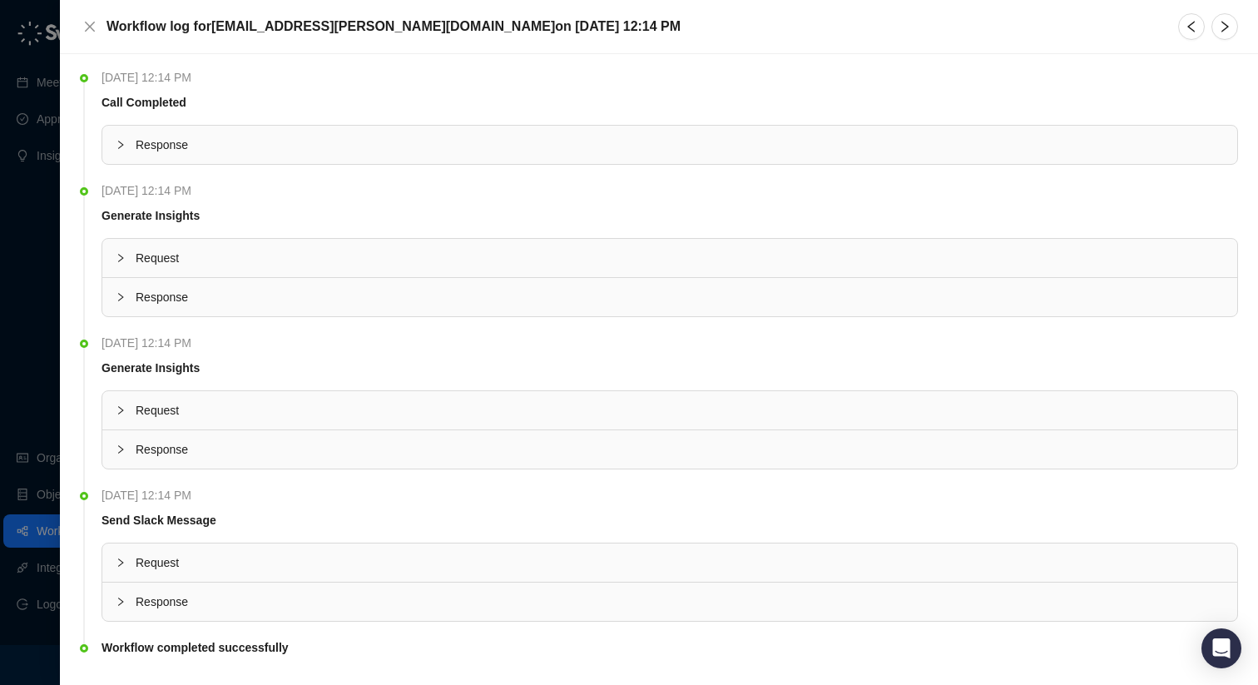
click at [289, 148] on span "Response" at bounding box center [680, 145] width 1089 height 18
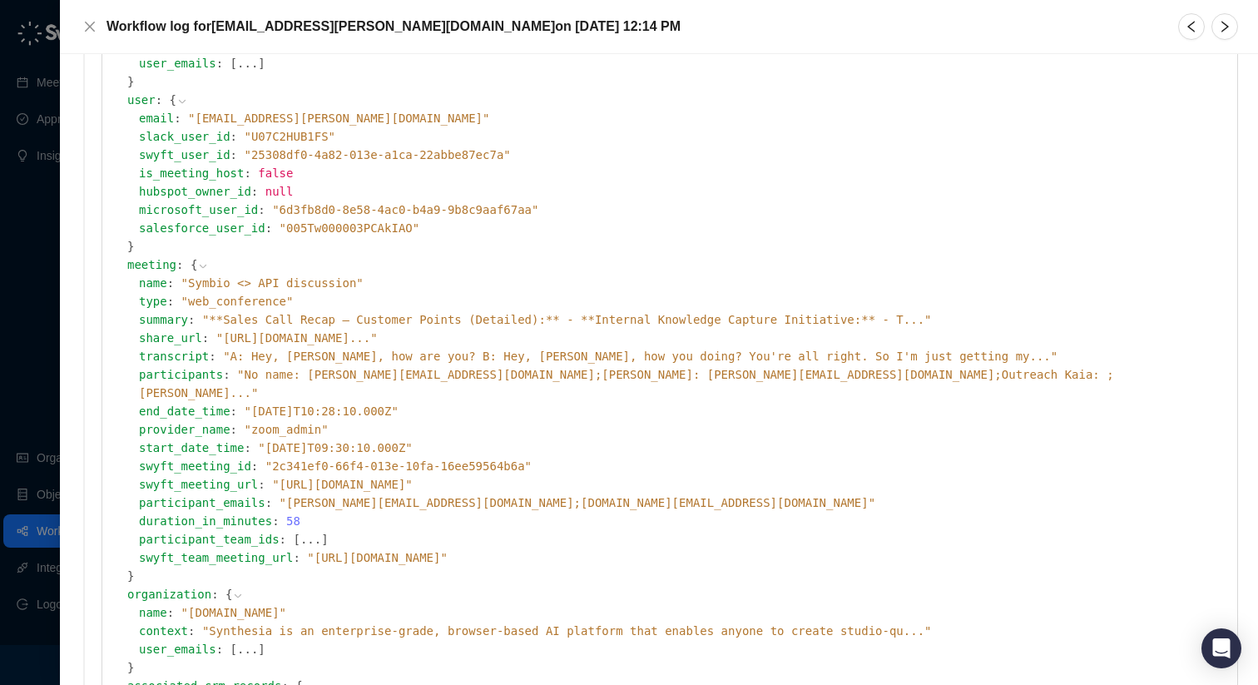
scroll to position [311, 0]
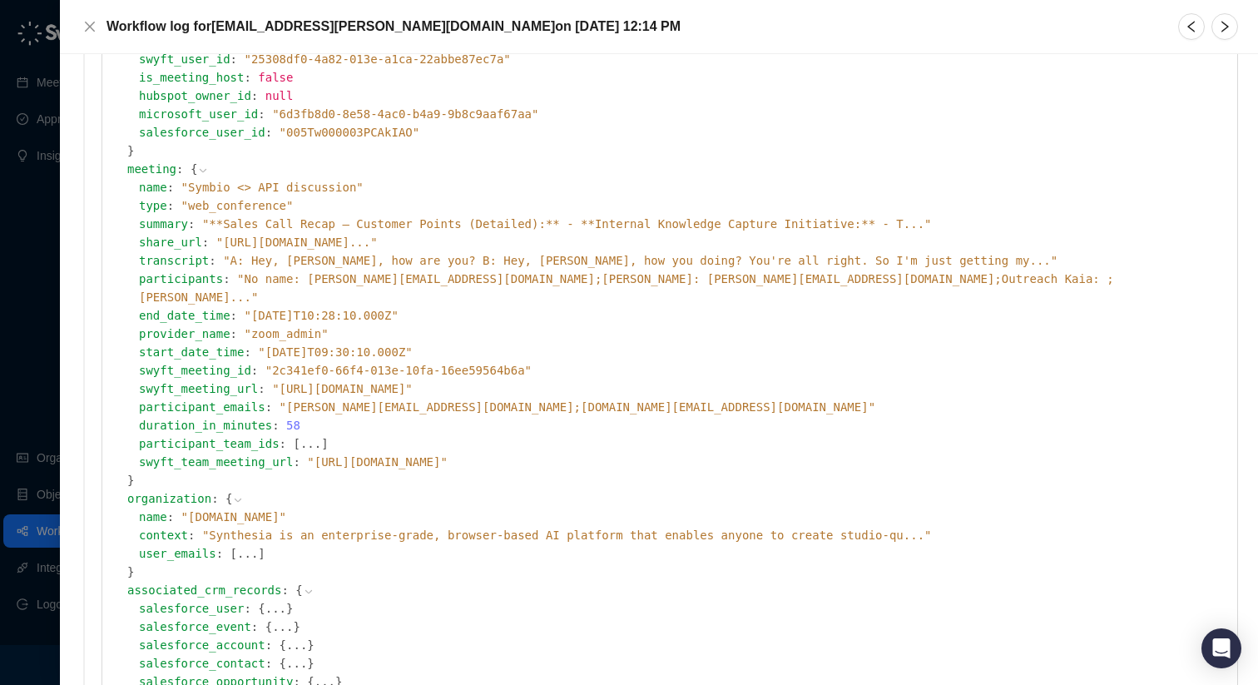
click at [787, 281] on span "" No name: [PERSON_NAME][EMAIL_ADDRESS][DOMAIN_NAME];[PERSON_NAME]: [EMAIL_ADDR…" at bounding box center [626, 288] width 975 height 32
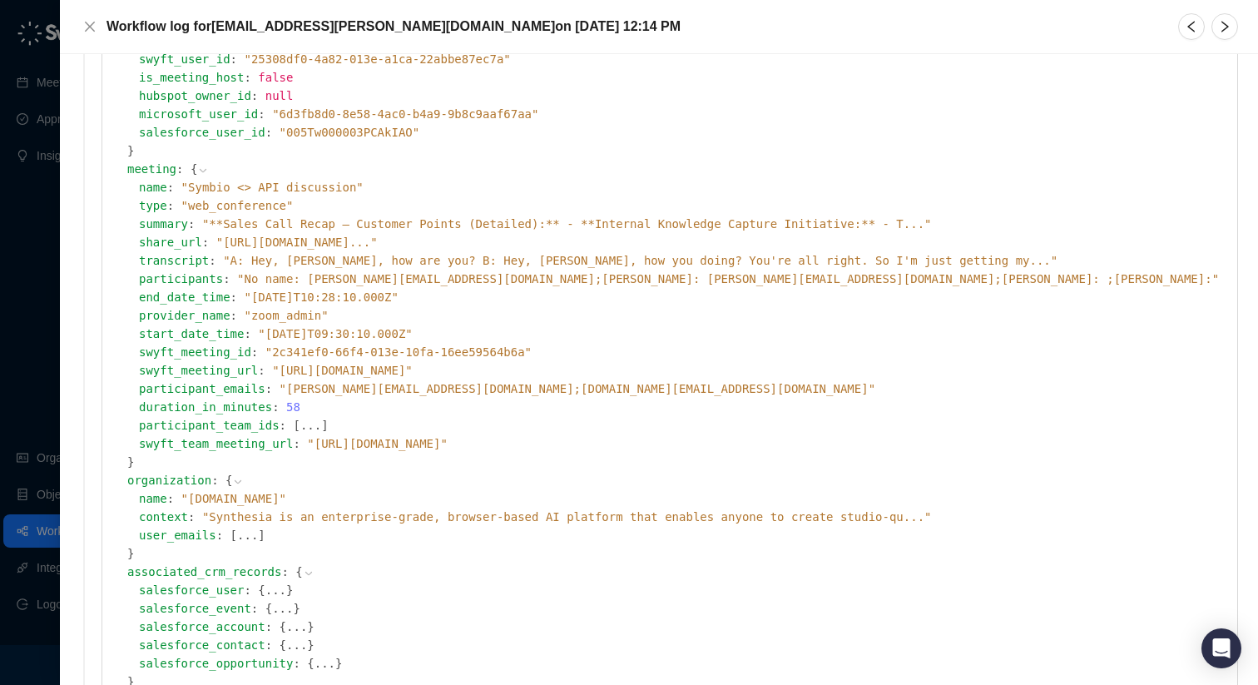
click at [776, 277] on span "" No name: [PERSON_NAME][EMAIL_ADDRESS][DOMAIN_NAME];[PERSON_NAME]: [PERSON_NAM…" at bounding box center [728, 278] width 982 height 13
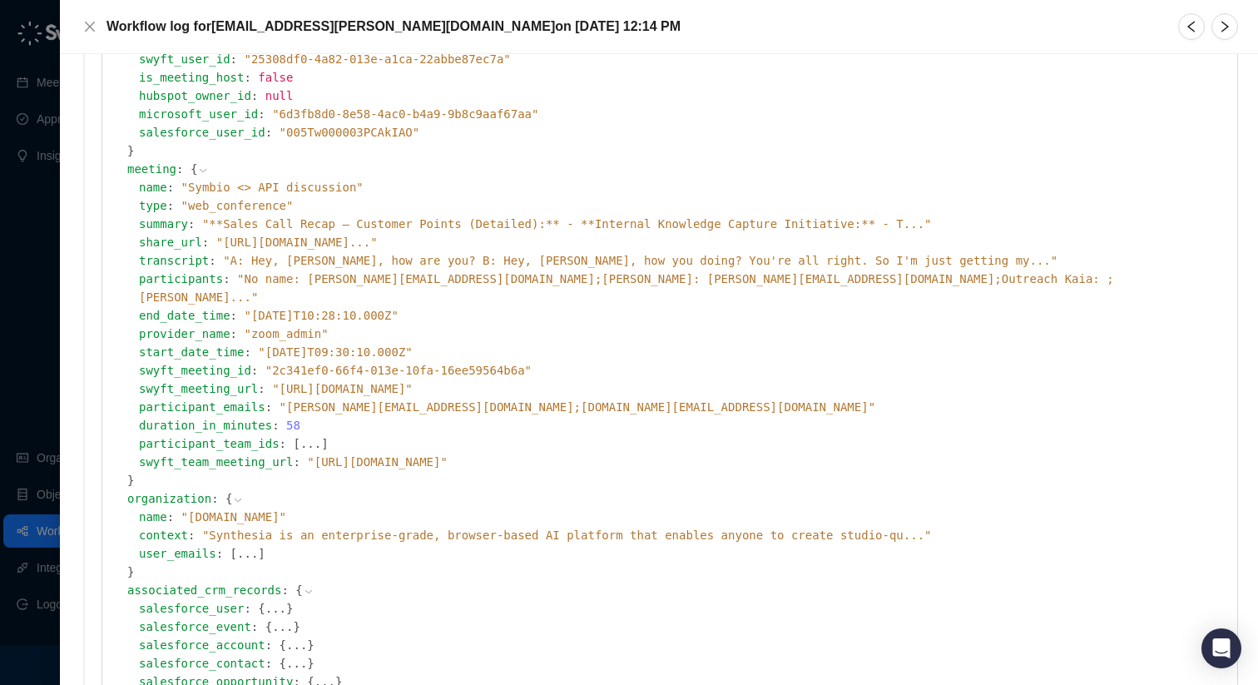
click at [776, 277] on span "" No name: [PERSON_NAME][EMAIL_ADDRESS][DOMAIN_NAME];[PERSON_NAME]: [EMAIL_ADDR…" at bounding box center [626, 288] width 975 height 32
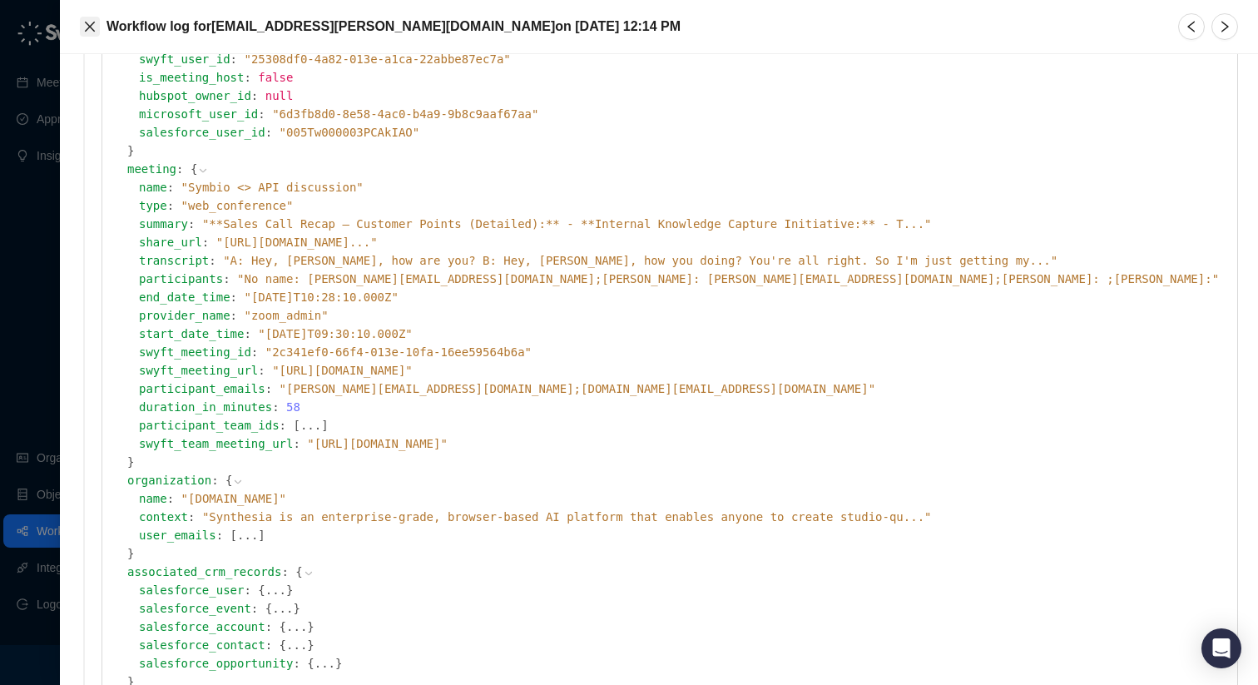
click at [94, 31] on icon "close" at bounding box center [90, 27] width 10 height 10
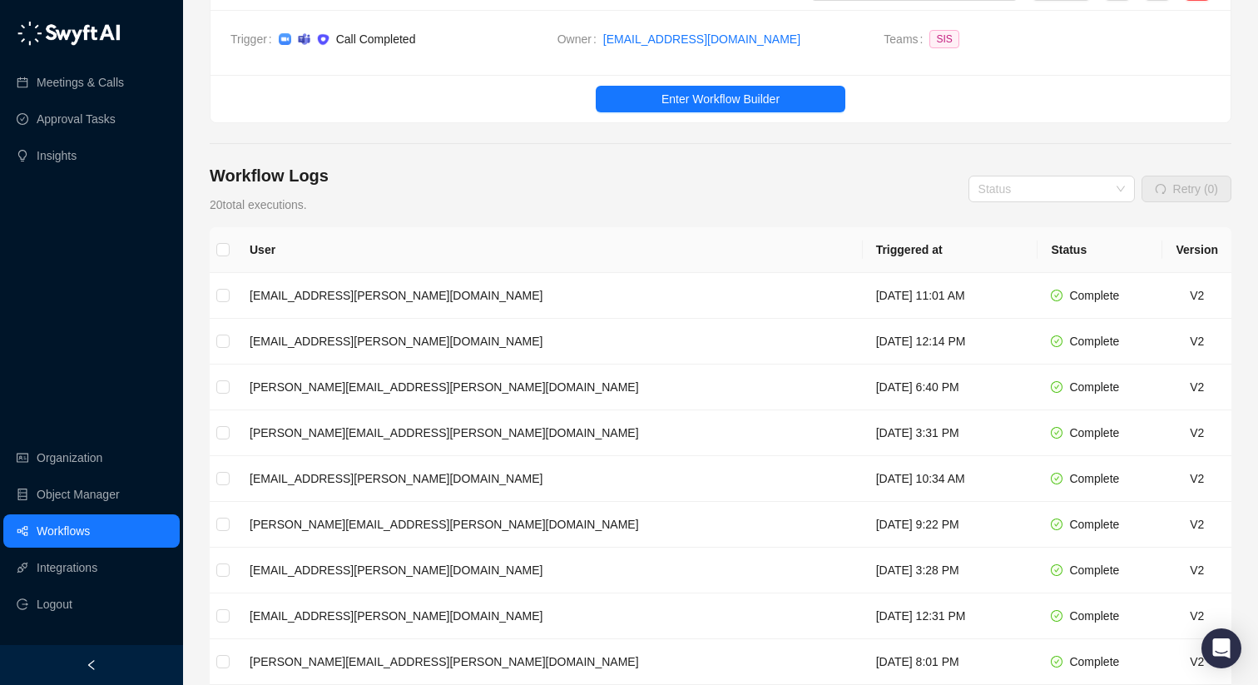
click at [90, 536] on link "Workflows" at bounding box center [63, 530] width 53 height 33
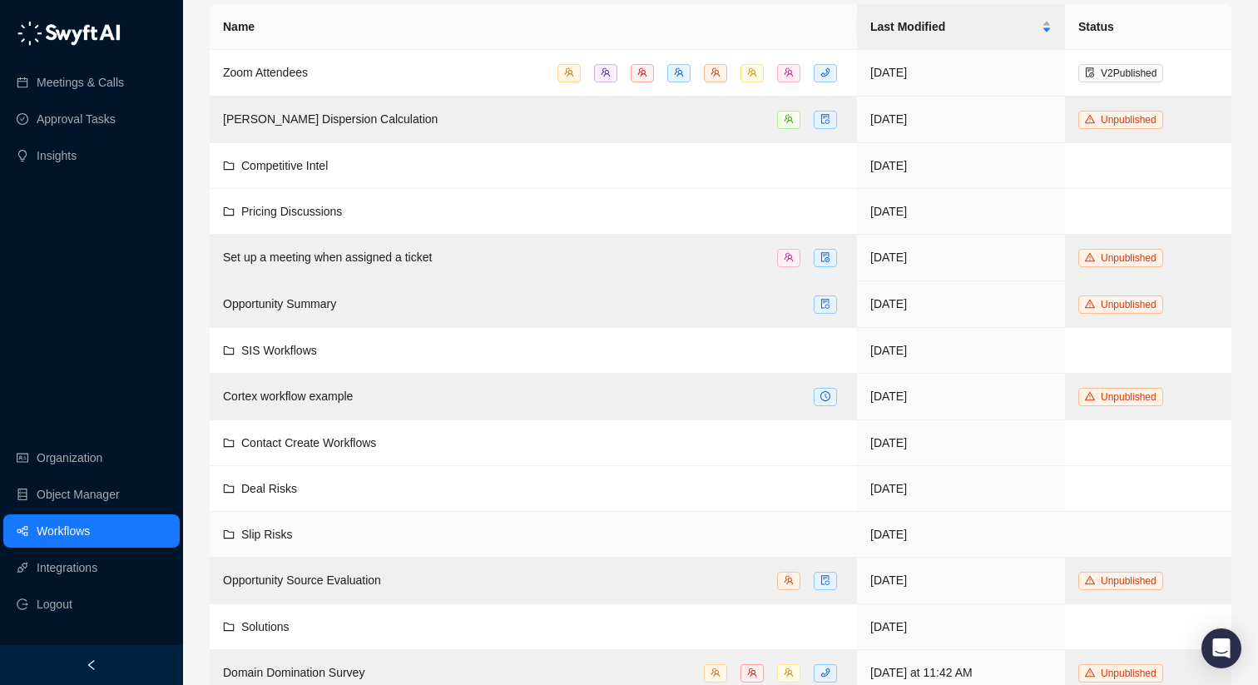
scroll to position [345, 0]
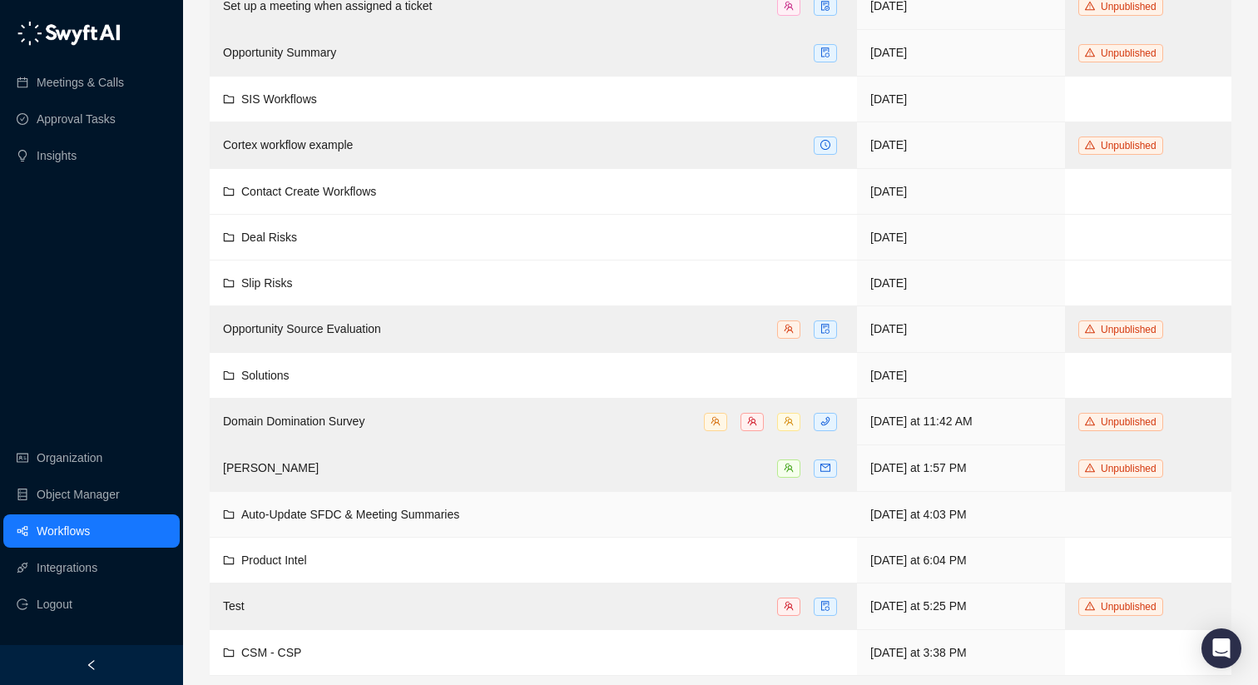
click at [321, 514] on span "Auto-Update SFDC & Meeting Summaries" at bounding box center [350, 514] width 218 height 13
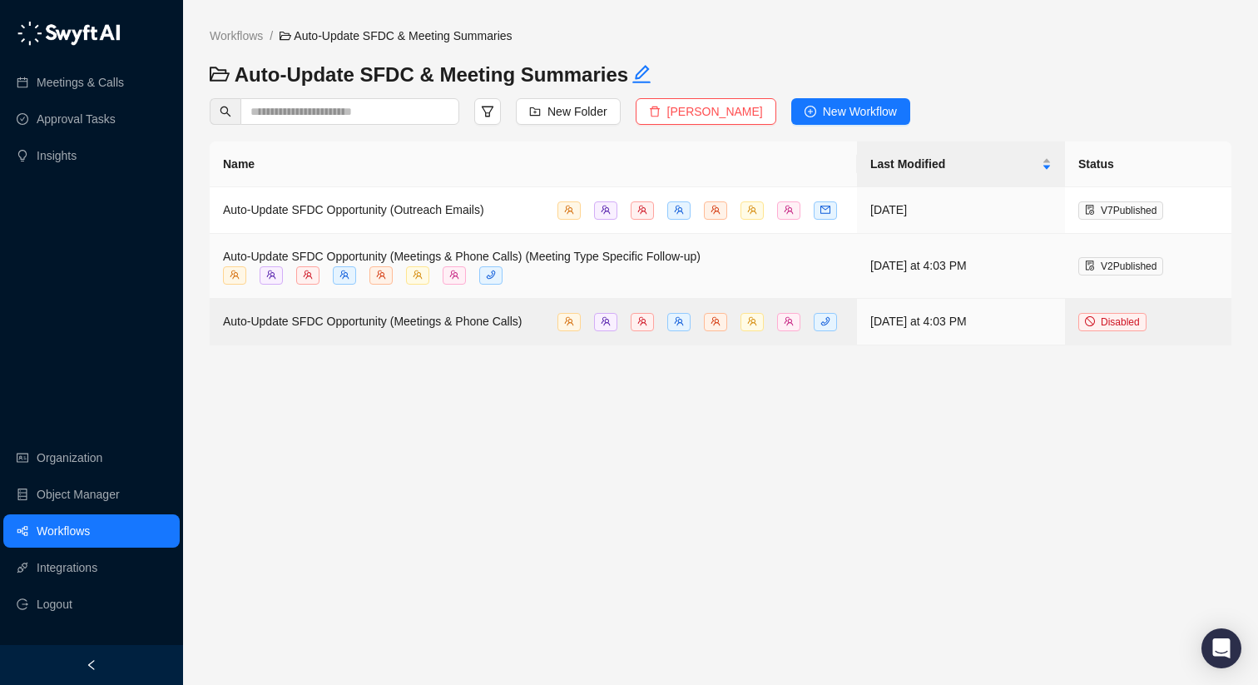
click at [382, 259] on span "Auto-Update SFDC Opportunity (Meetings & Phone Calls) (Meeting Type Specific Fo…" at bounding box center [462, 256] width 478 height 13
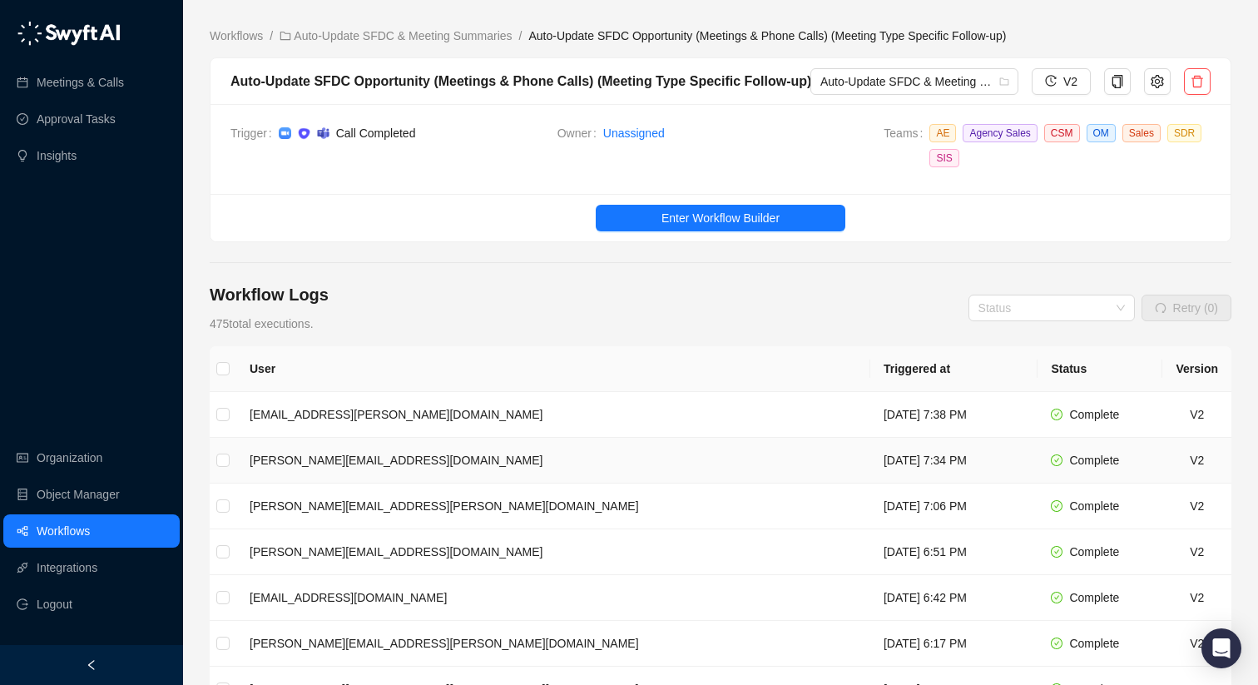
click at [446, 459] on td "[PERSON_NAME][EMAIL_ADDRESS][DOMAIN_NAME]" at bounding box center [553, 461] width 634 height 46
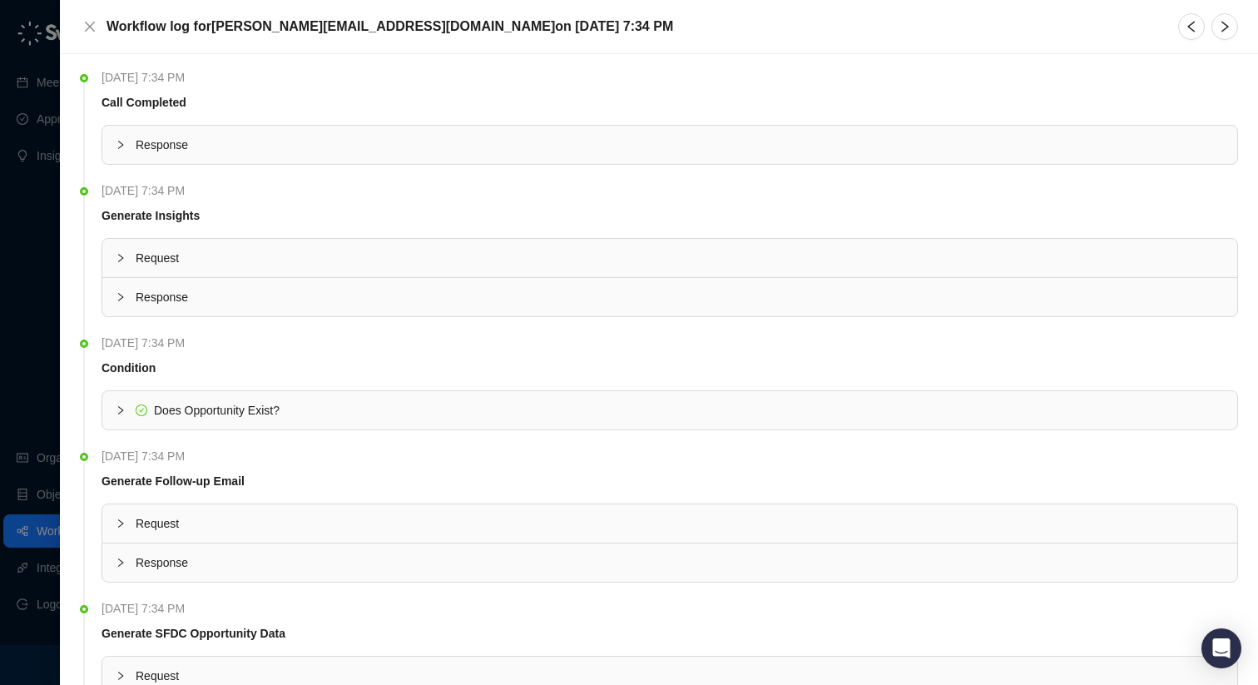
click at [399, 126] on div "Response" at bounding box center [669, 145] width 1135 height 38
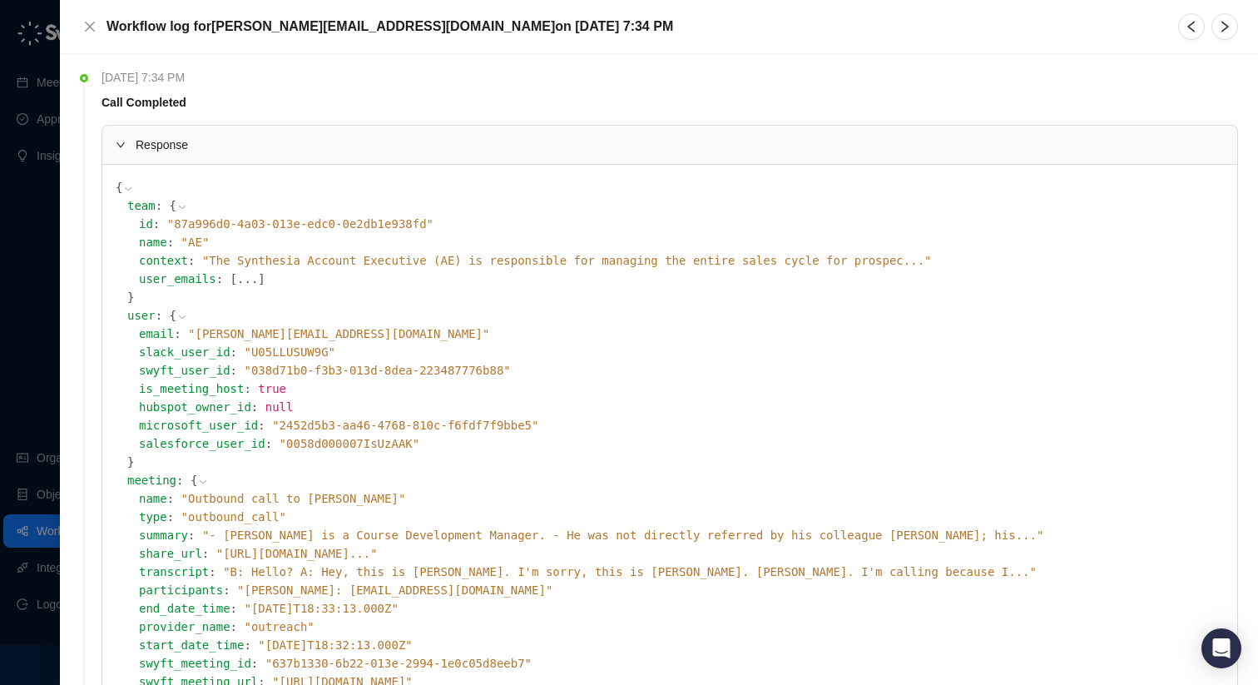
click at [399, 132] on div "Response" at bounding box center [669, 145] width 1135 height 38
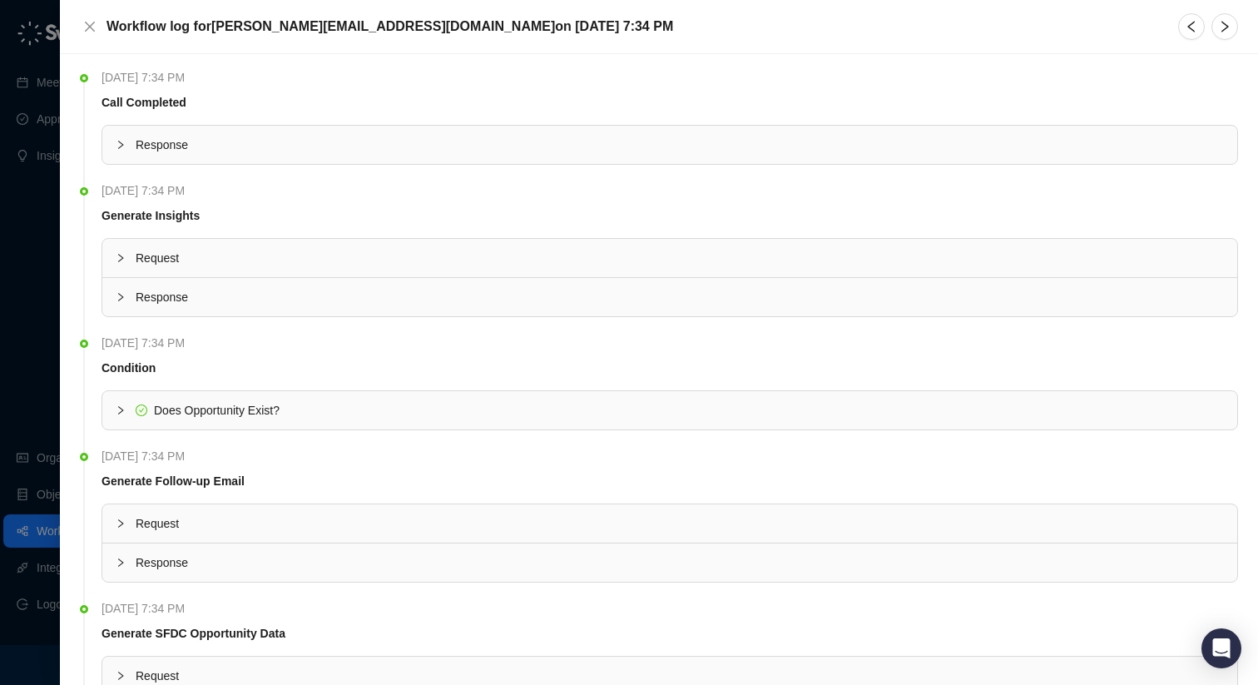
click at [399, 132] on div "Response" at bounding box center [669, 145] width 1135 height 38
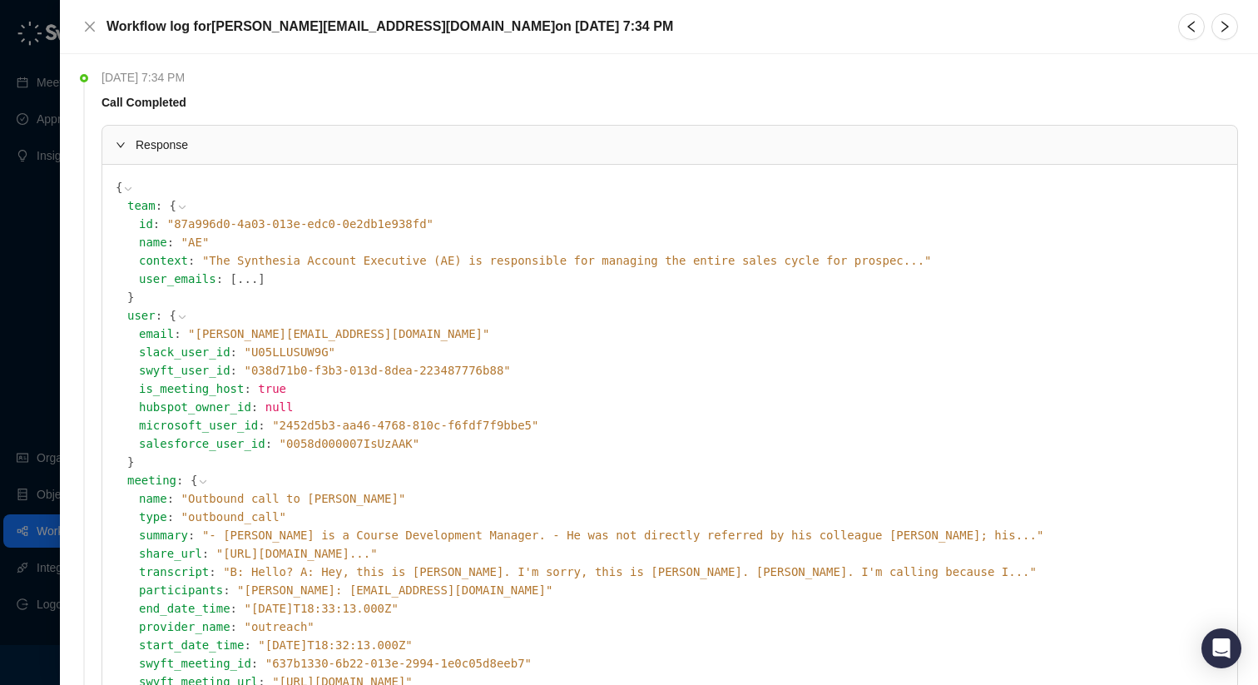
scroll to position [2, 0]
click at [237, 278] on button "..." at bounding box center [247, 276] width 21 height 18
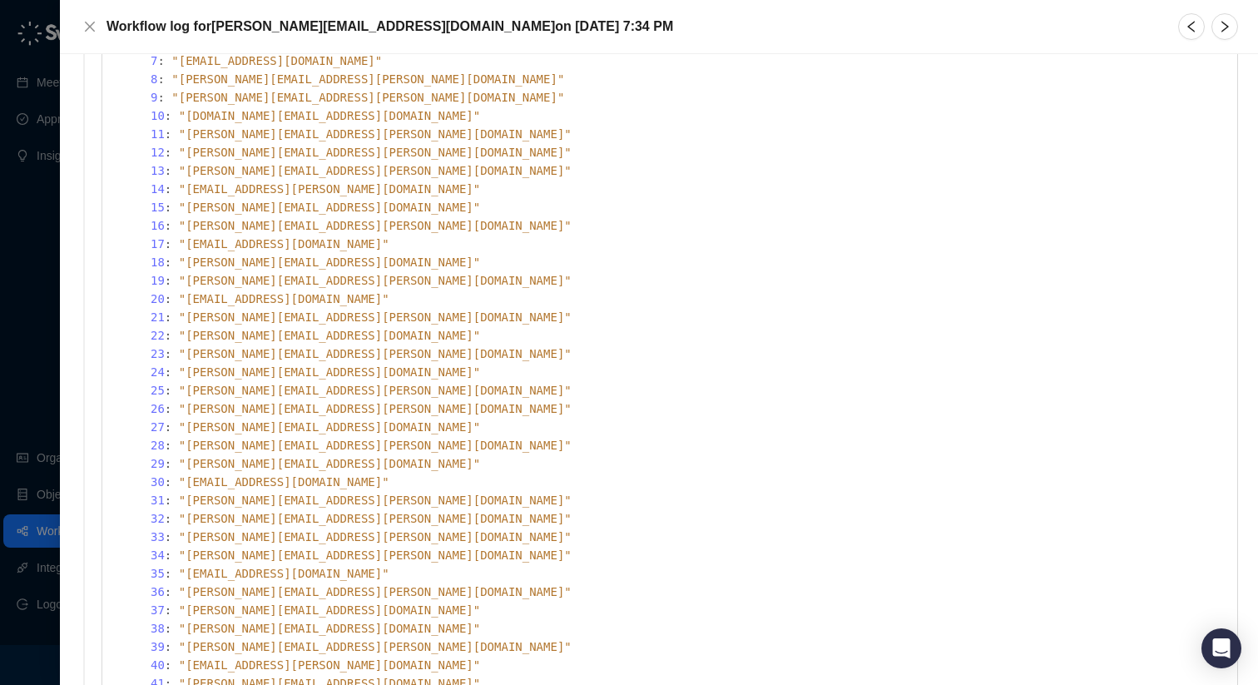
scroll to position [298, 0]
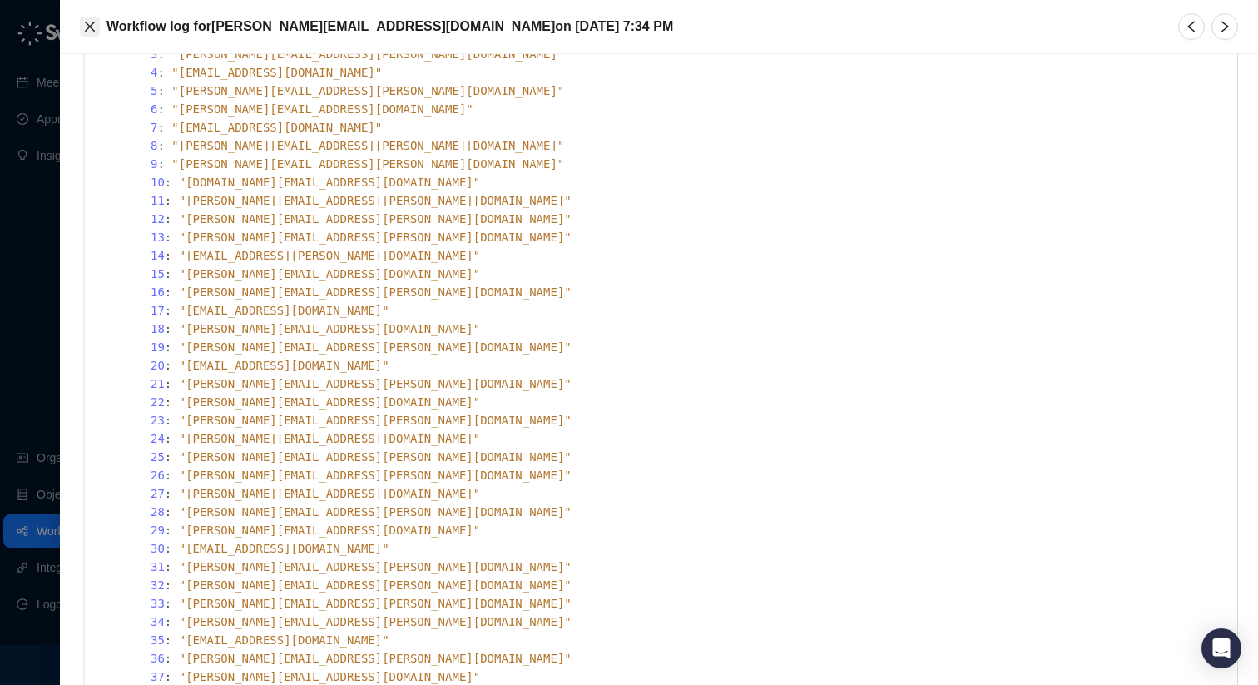
click at [90, 23] on icon "close" at bounding box center [89, 26] width 13 height 13
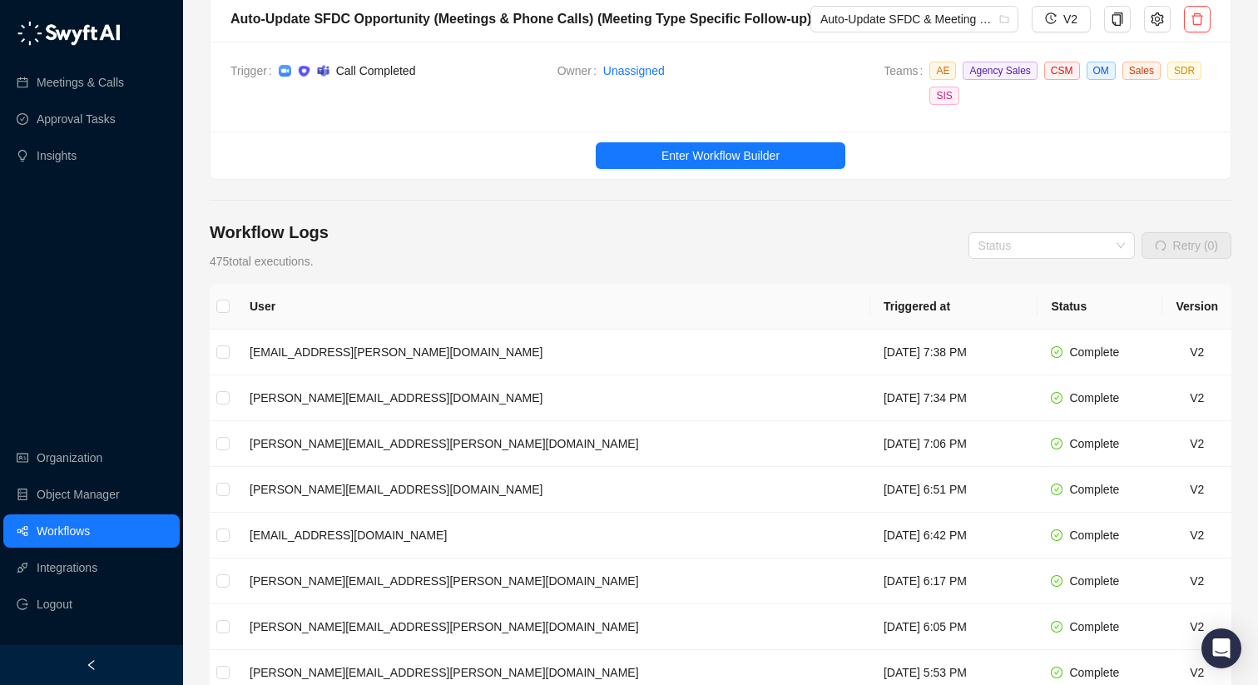
scroll to position [99, 0]
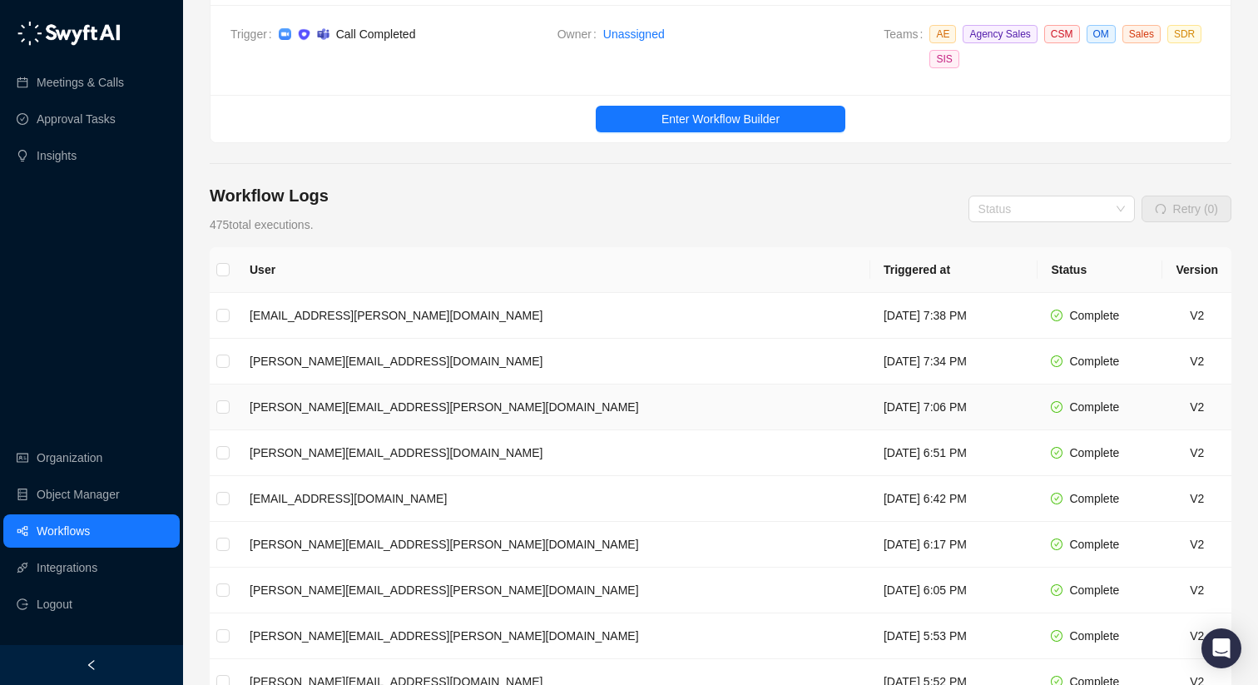
click at [354, 397] on td "[PERSON_NAME][EMAIL_ADDRESS][PERSON_NAME][DOMAIN_NAME]" at bounding box center [553, 407] width 634 height 46
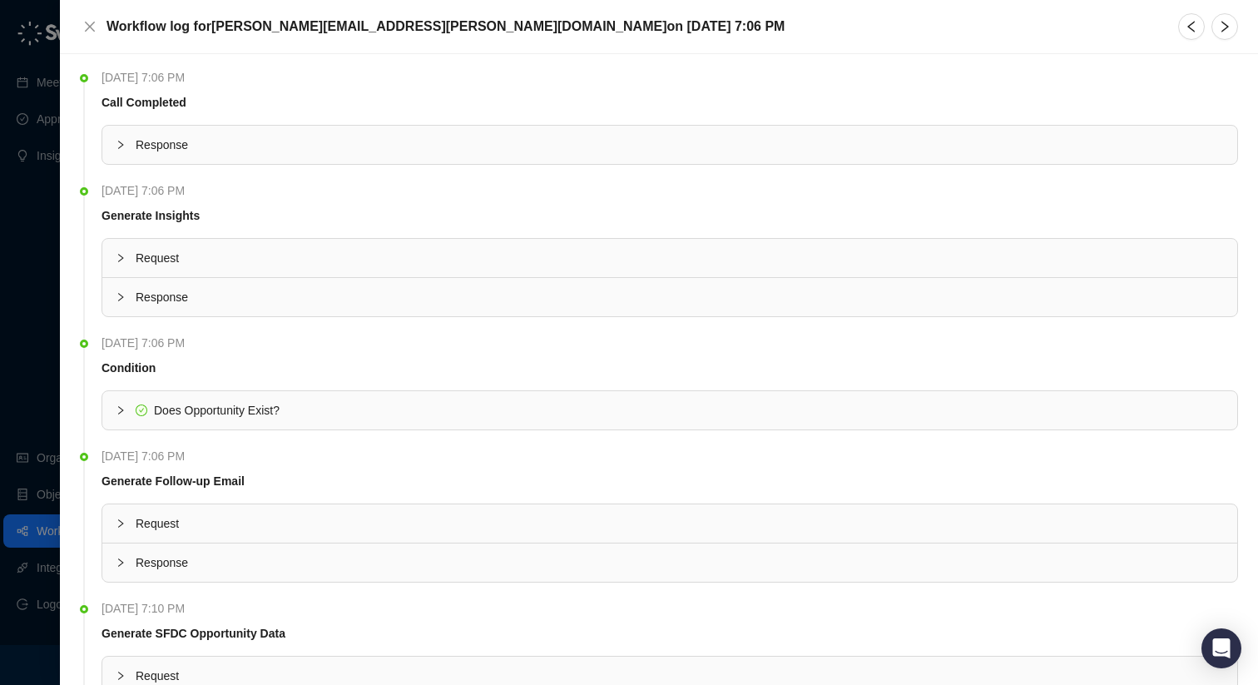
click at [282, 161] on div "Response" at bounding box center [669, 145] width 1135 height 38
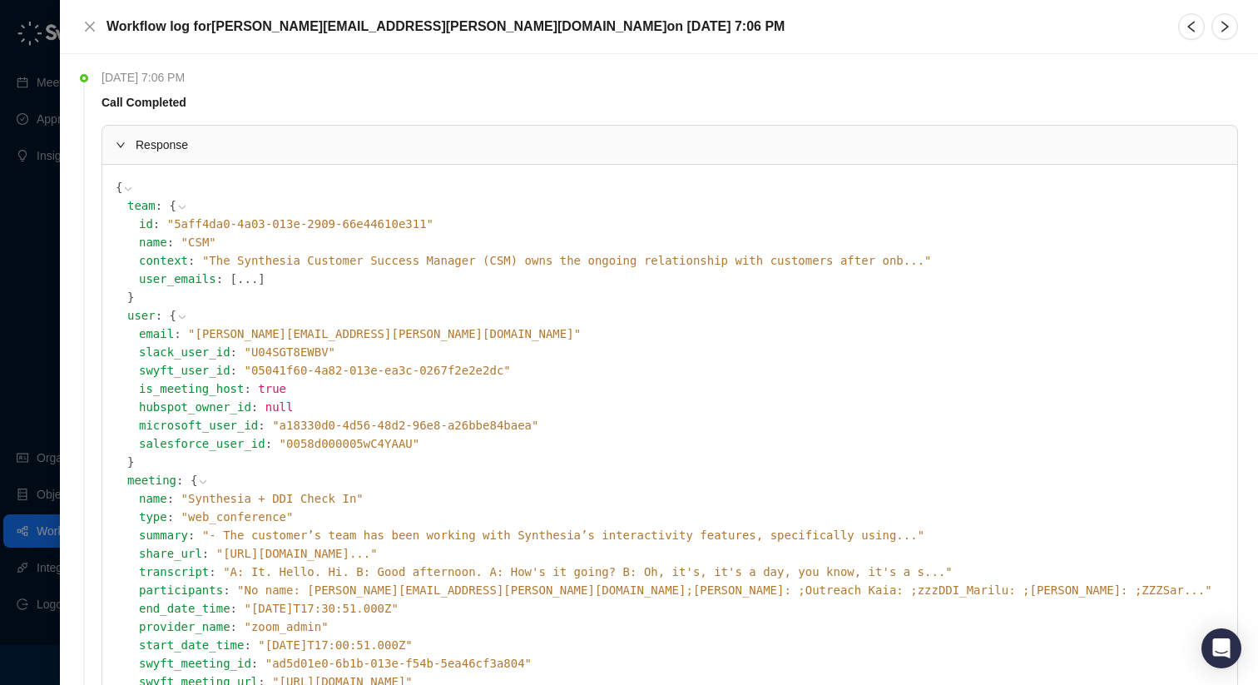
click at [237, 276] on button "..." at bounding box center [247, 279] width 21 height 18
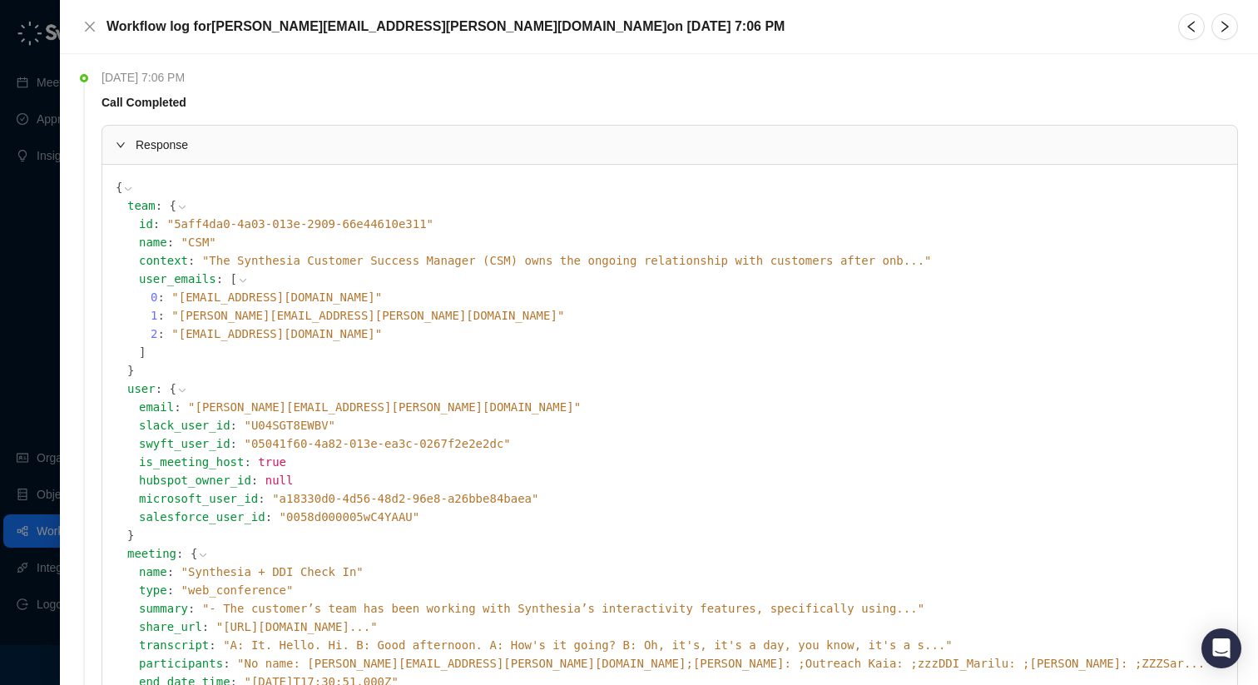
click at [237, 276] on icon at bounding box center [243, 281] width 12 height 12
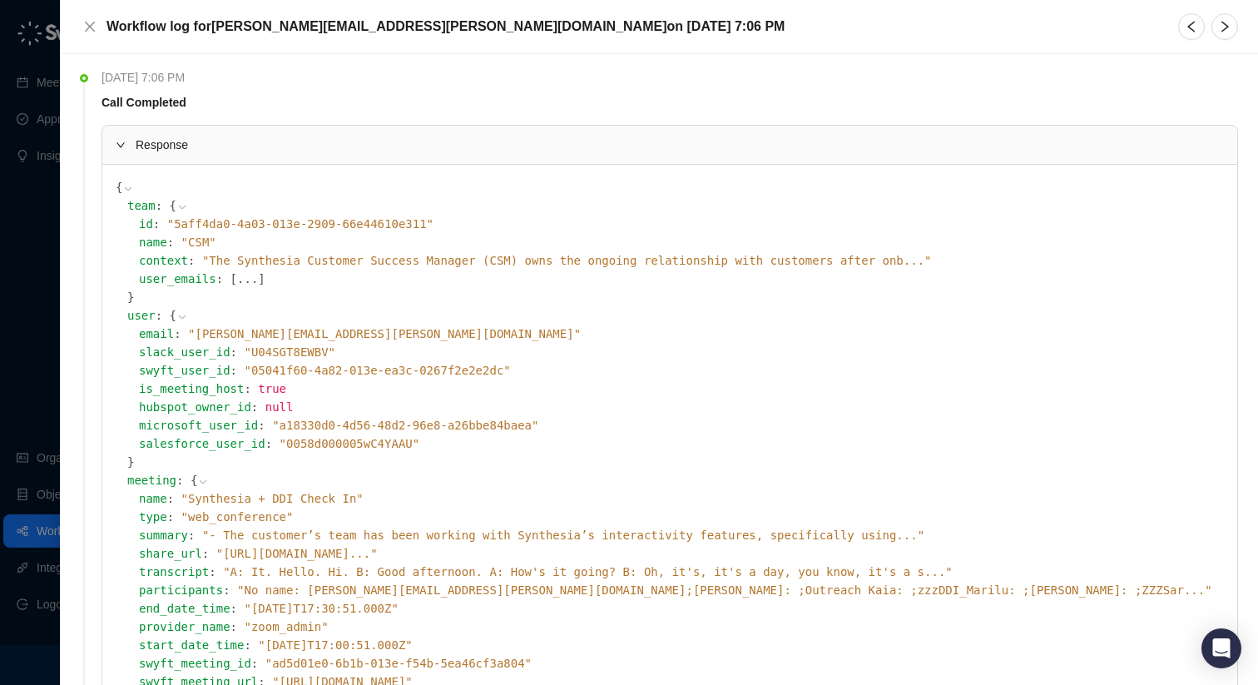
click at [237, 276] on button "..." at bounding box center [247, 279] width 21 height 18
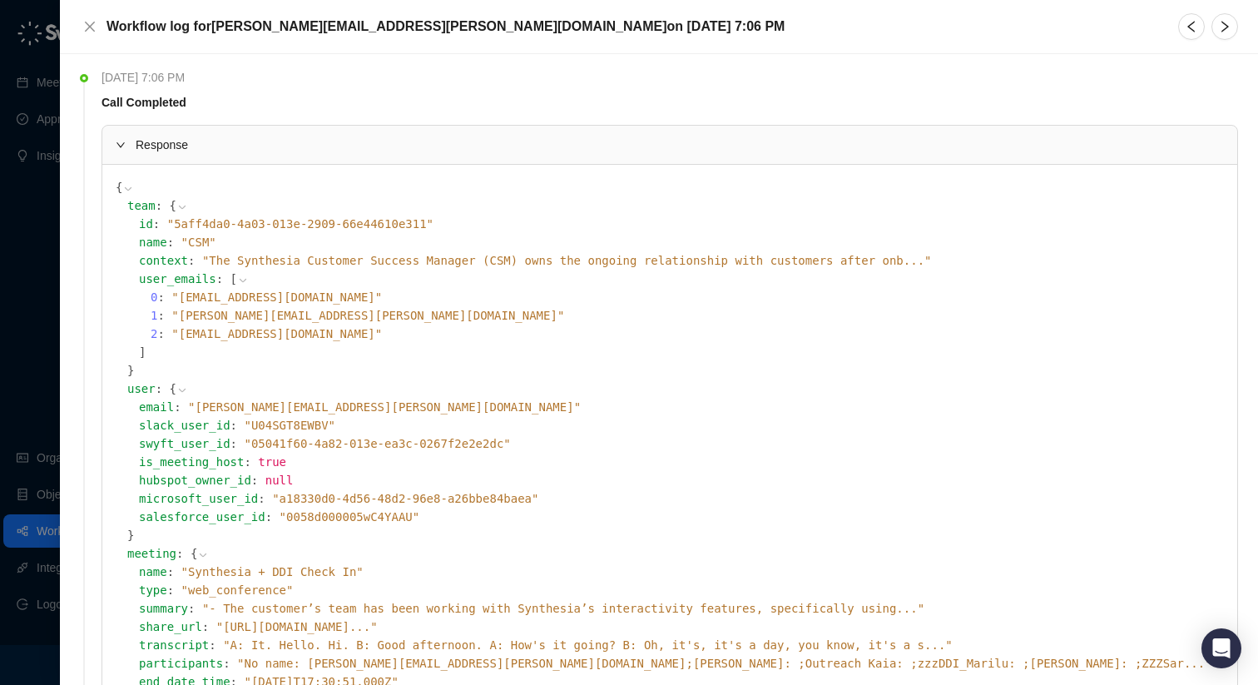
click at [237, 276] on icon at bounding box center [243, 281] width 12 height 12
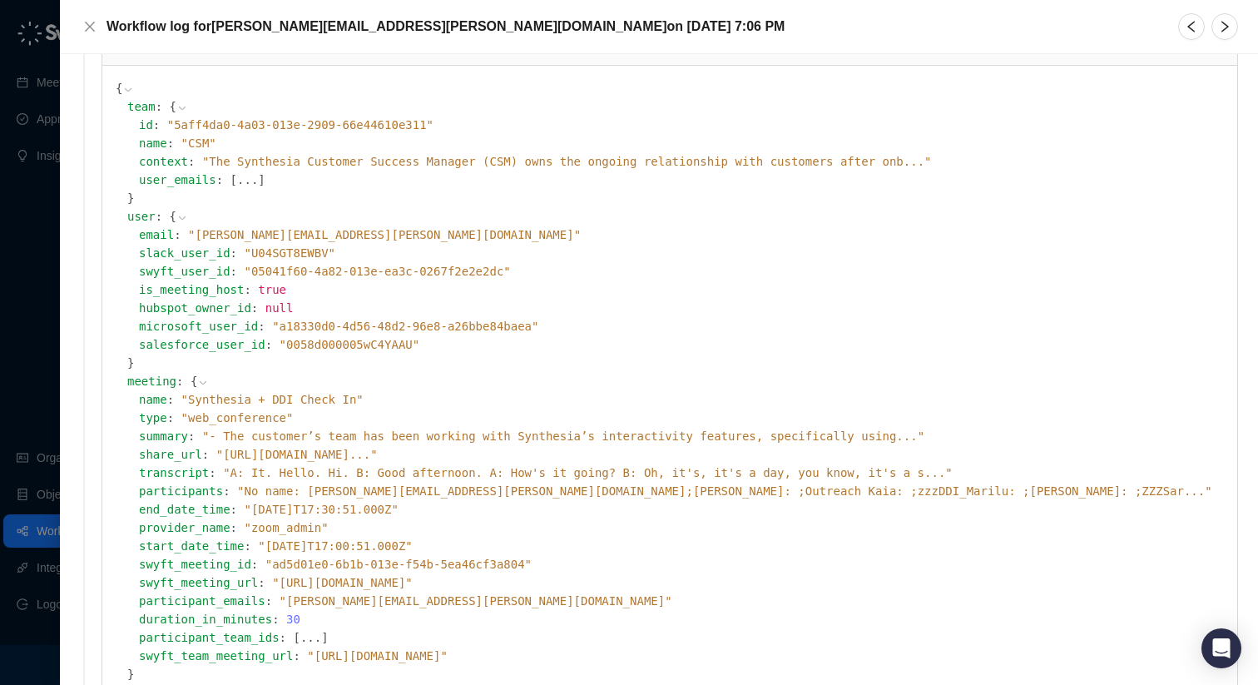
scroll to position [180, 0]
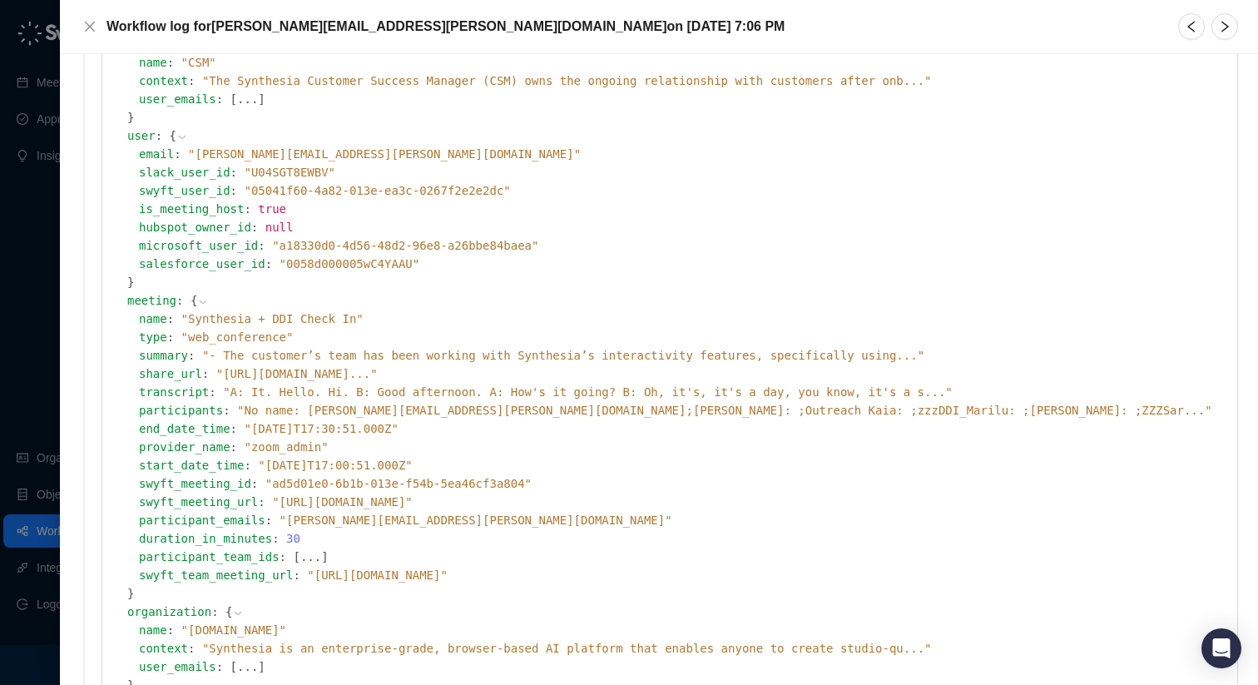
click at [253, 412] on span "" No name: [PERSON_NAME][EMAIL_ADDRESS][PERSON_NAME][DOMAIN_NAME];[PERSON_NAME]…" at bounding box center [724, 410] width 975 height 13
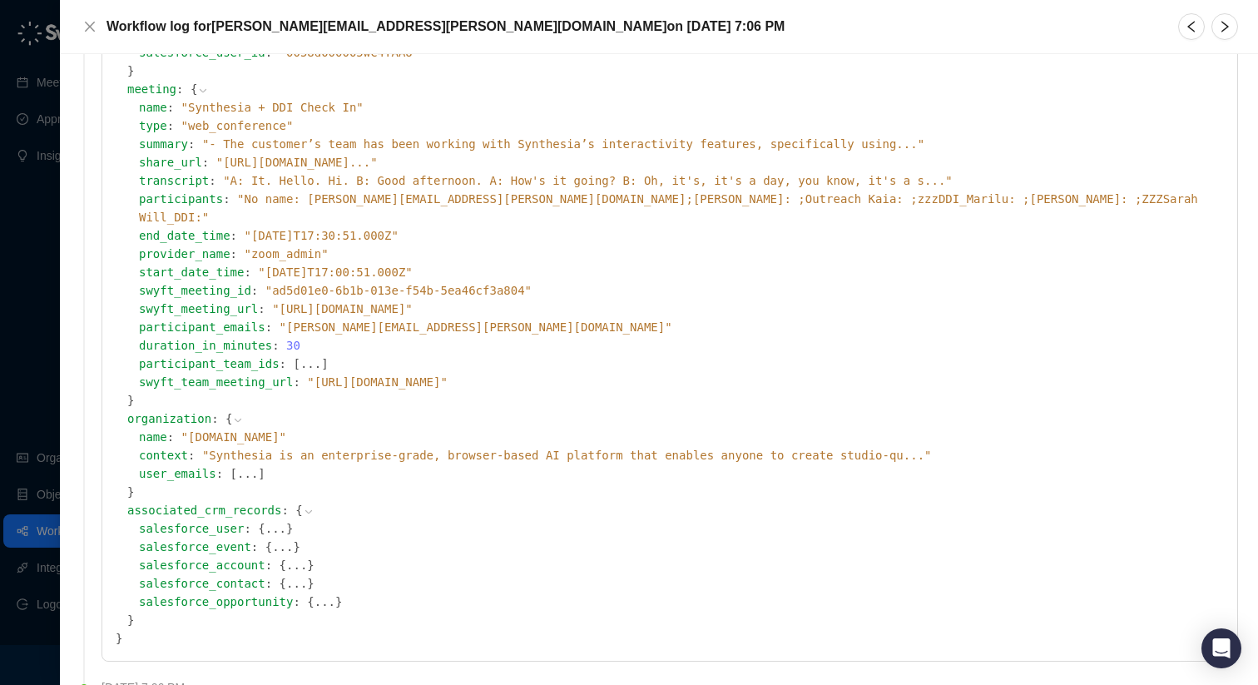
scroll to position [395, 0]
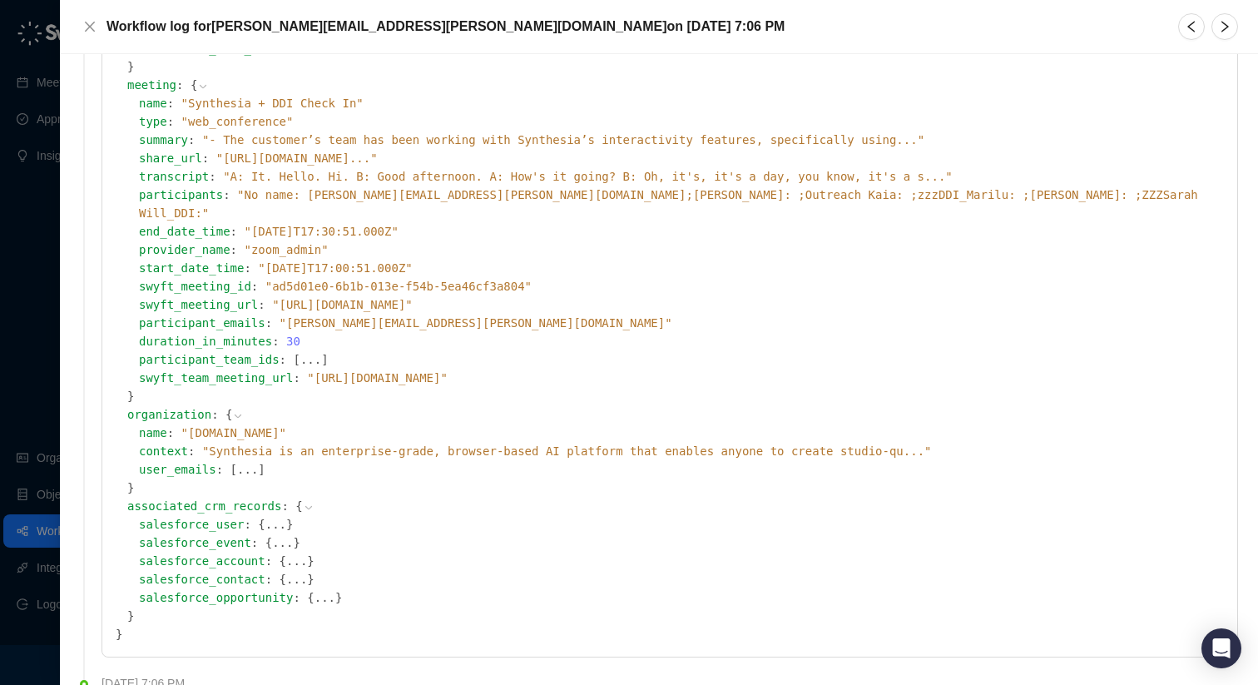
click at [286, 570] on button "..." at bounding box center [296, 579] width 21 height 18
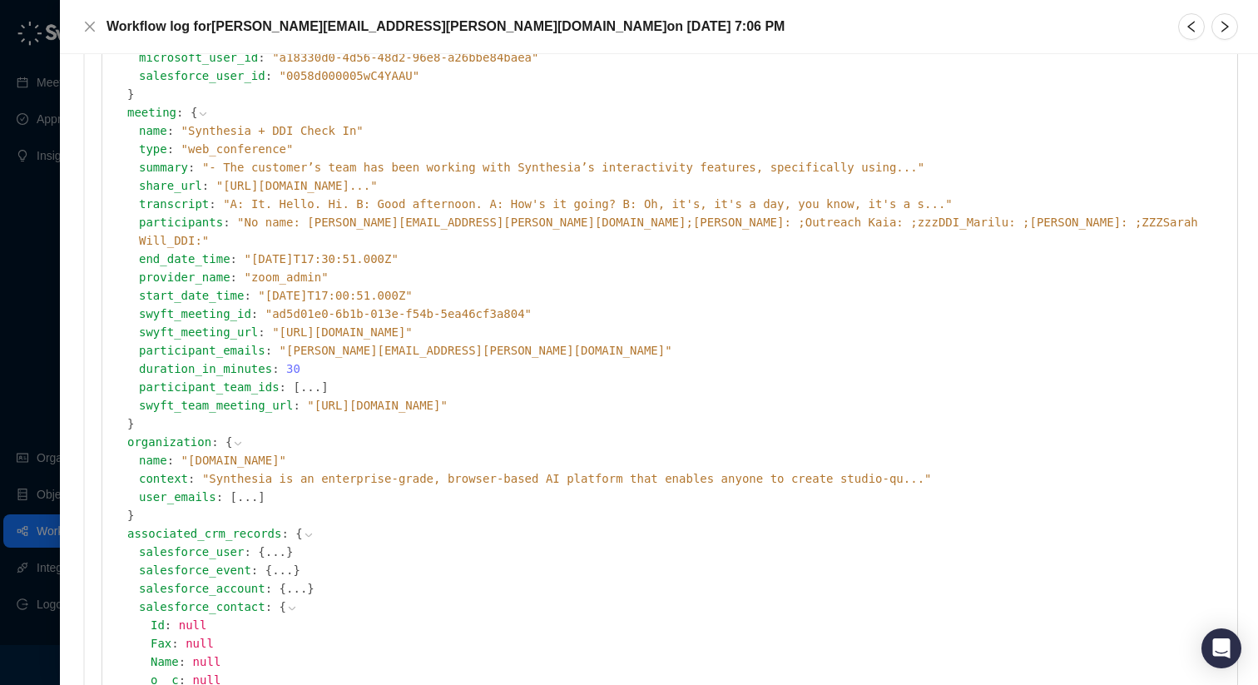
scroll to position [365, 0]
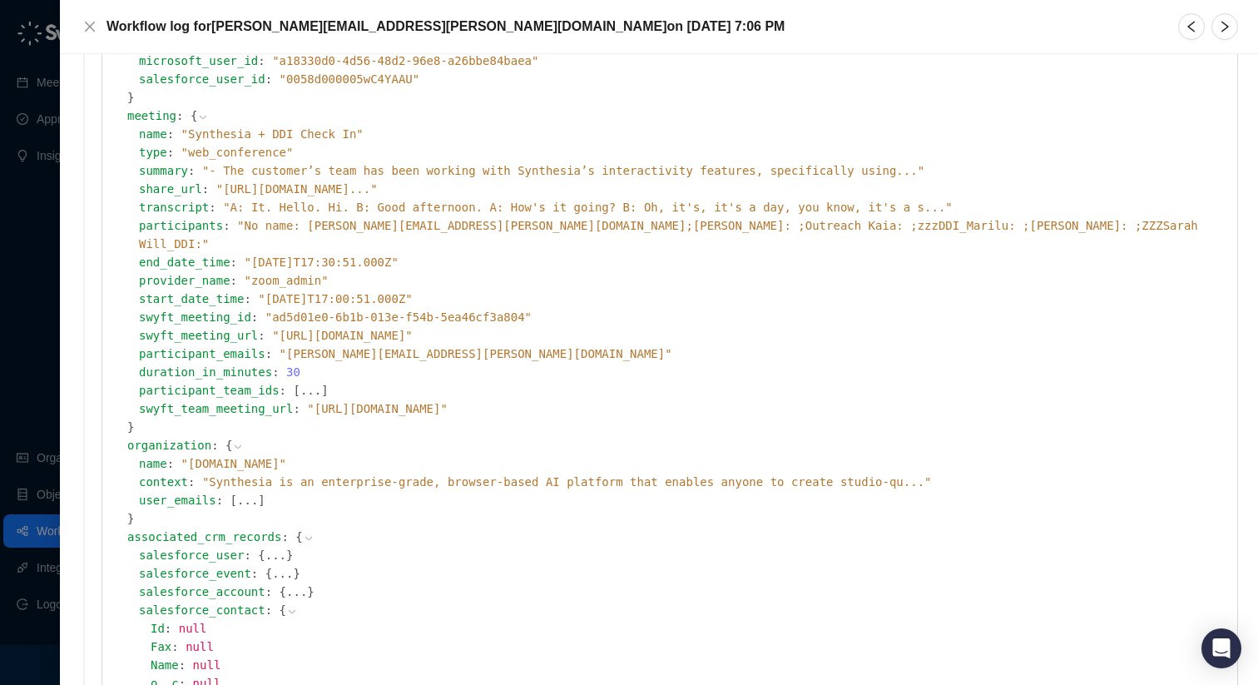
click at [423, 226] on span "" No name: [PERSON_NAME][EMAIL_ADDRESS][PERSON_NAME][DOMAIN_NAME];[PERSON_NAME]…" at bounding box center [668, 235] width 1059 height 32
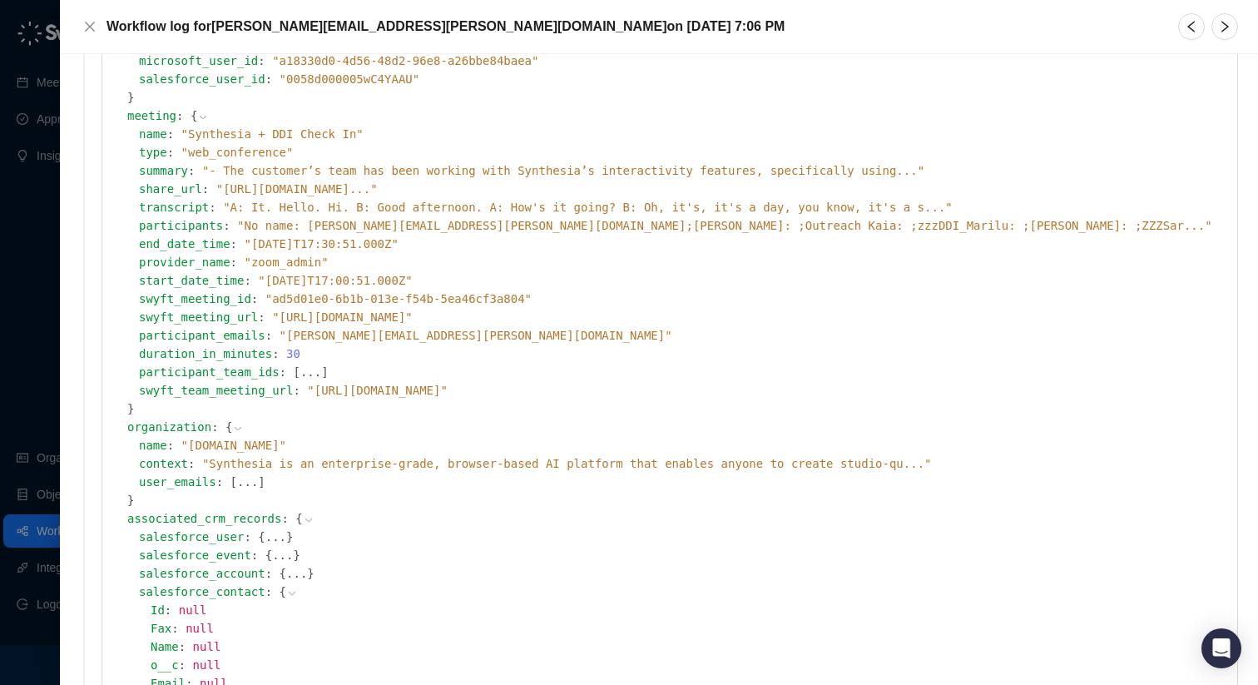
click at [423, 226] on span "" No name: [PERSON_NAME][EMAIL_ADDRESS][PERSON_NAME][DOMAIN_NAME];[PERSON_NAME]…" at bounding box center [724, 225] width 975 height 13
